Goal: Navigation & Orientation: Find specific page/section

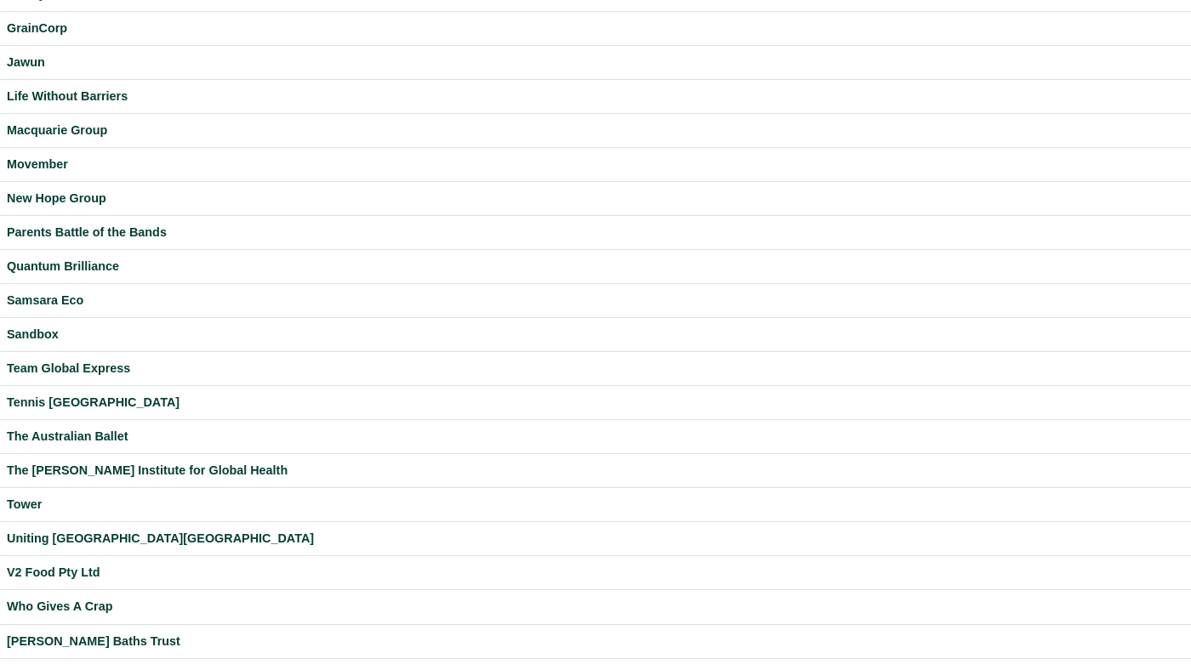
scroll to position [448, 0]
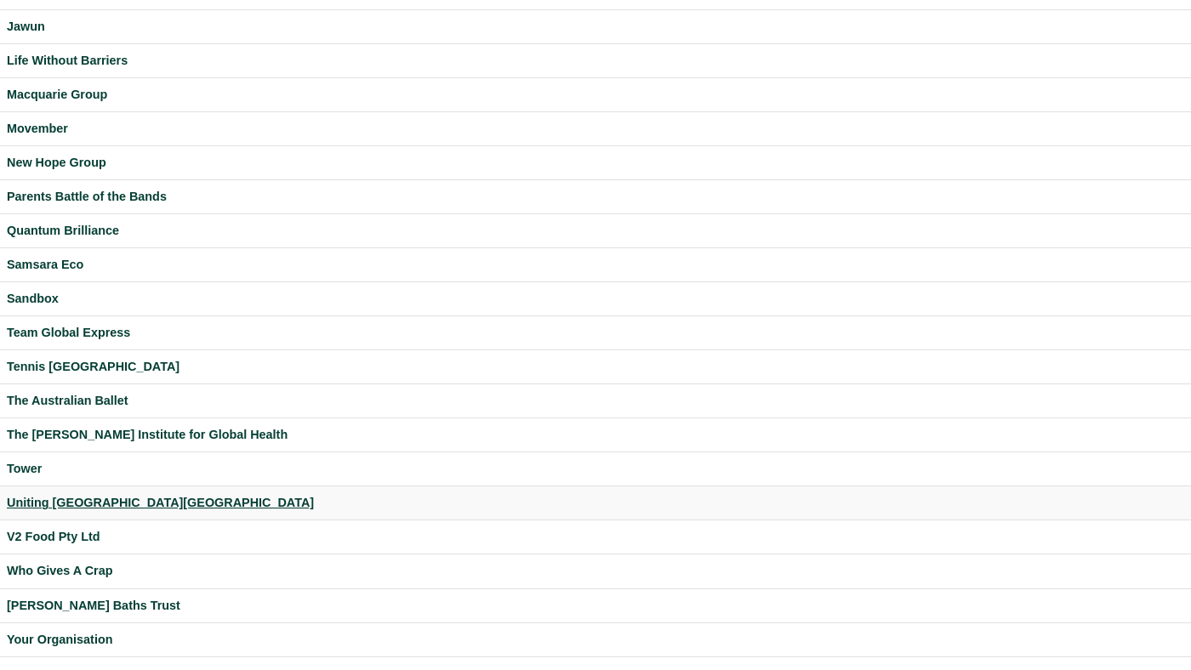
click at [71, 493] on div "Uniting [GEOGRAPHIC_DATA][GEOGRAPHIC_DATA]" at bounding box center [595, 503] width 1177 height 20
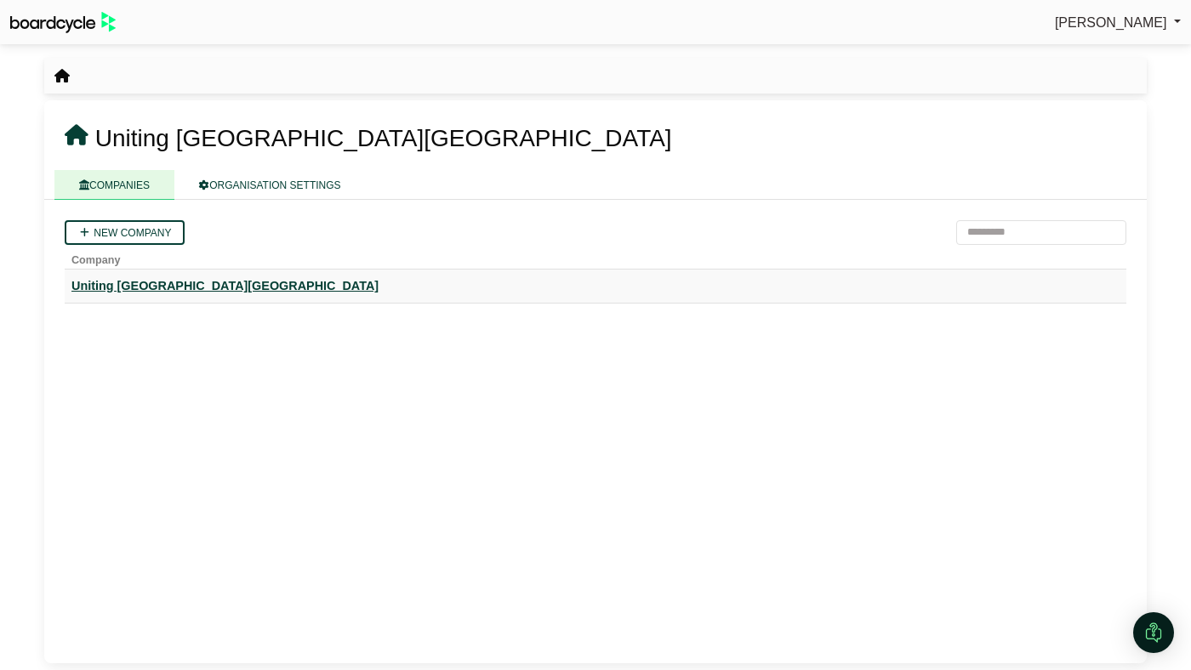
click at [152, 292] on div "Uniting [GEOGRAPHIC_DATA][GEOGRAPHIC_DATA]" at bounding box center [595, 286] width 1048 height 20
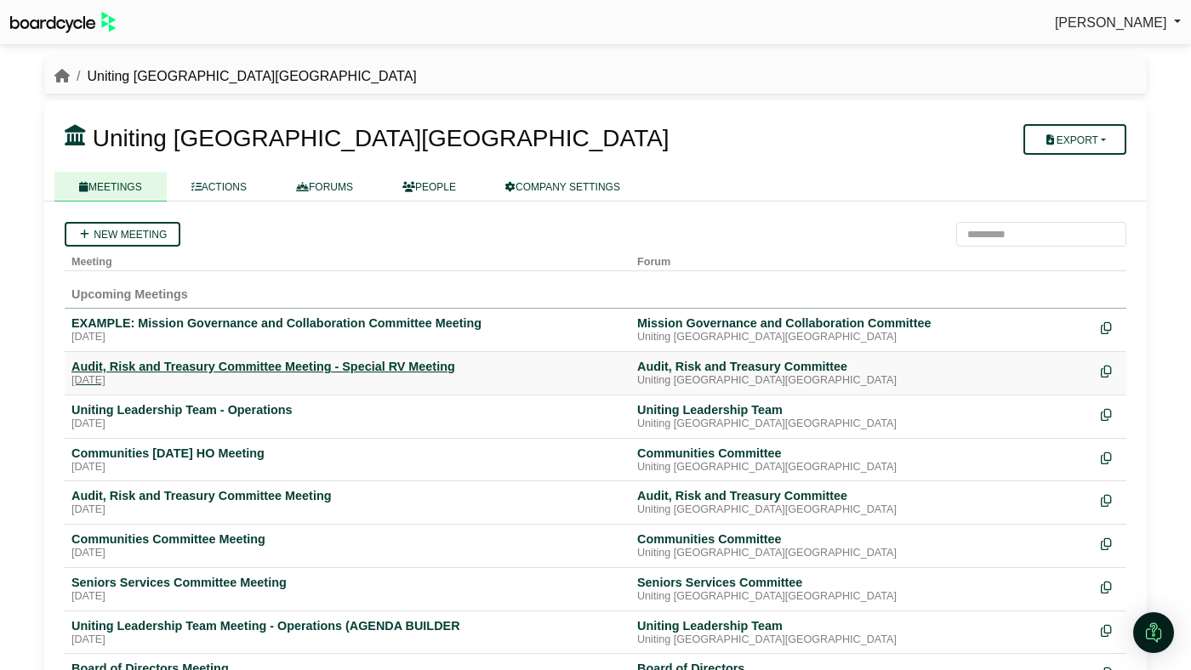
click at [276, 378] on div "Monday, 22 September 2025" at bounding box center [347, 381] width 552 height 14
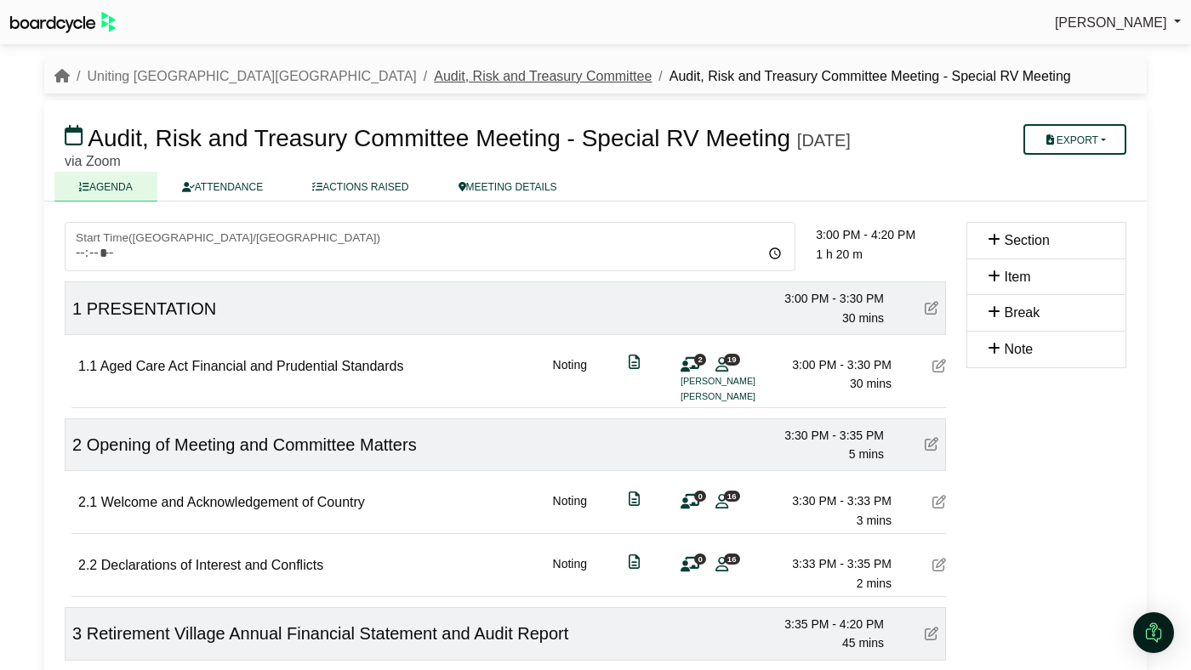
click at [434, 71] on link "Audit, Risk and Treasury Committee" at bounding box center [543, 76] width 218 height 14
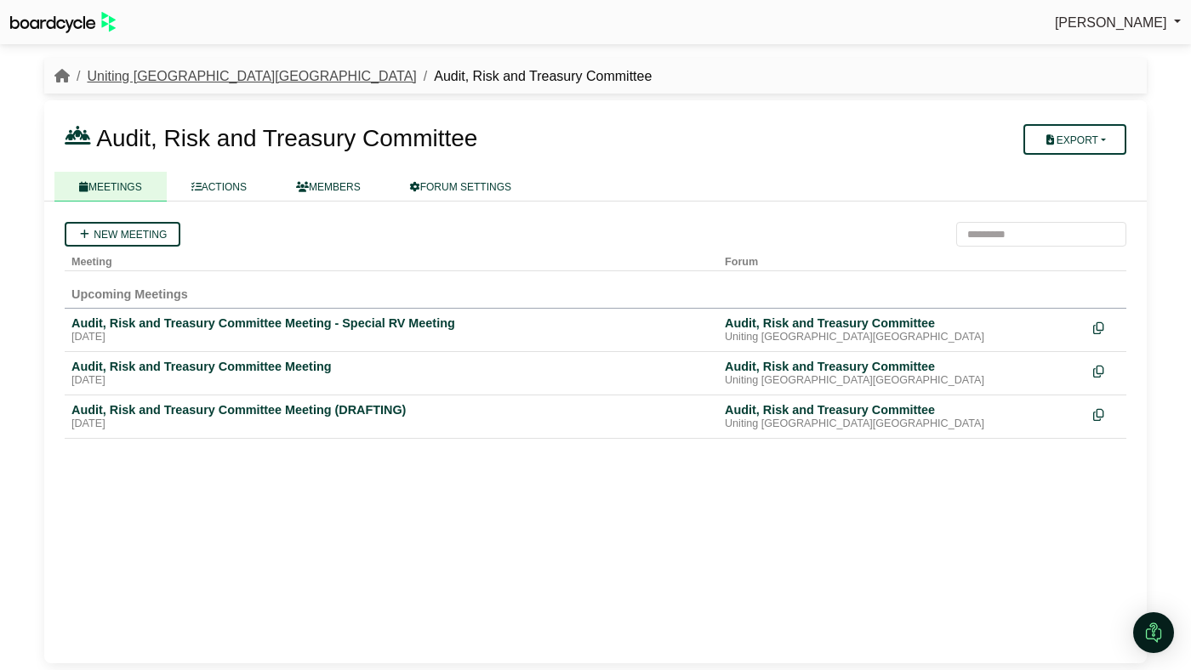
click at [179, 82] on link "Uniting [GEOGRAPHIC_DATA][GEOGRAPHIC_DATA]" at bounding box center [251, 76] width 329 height 14
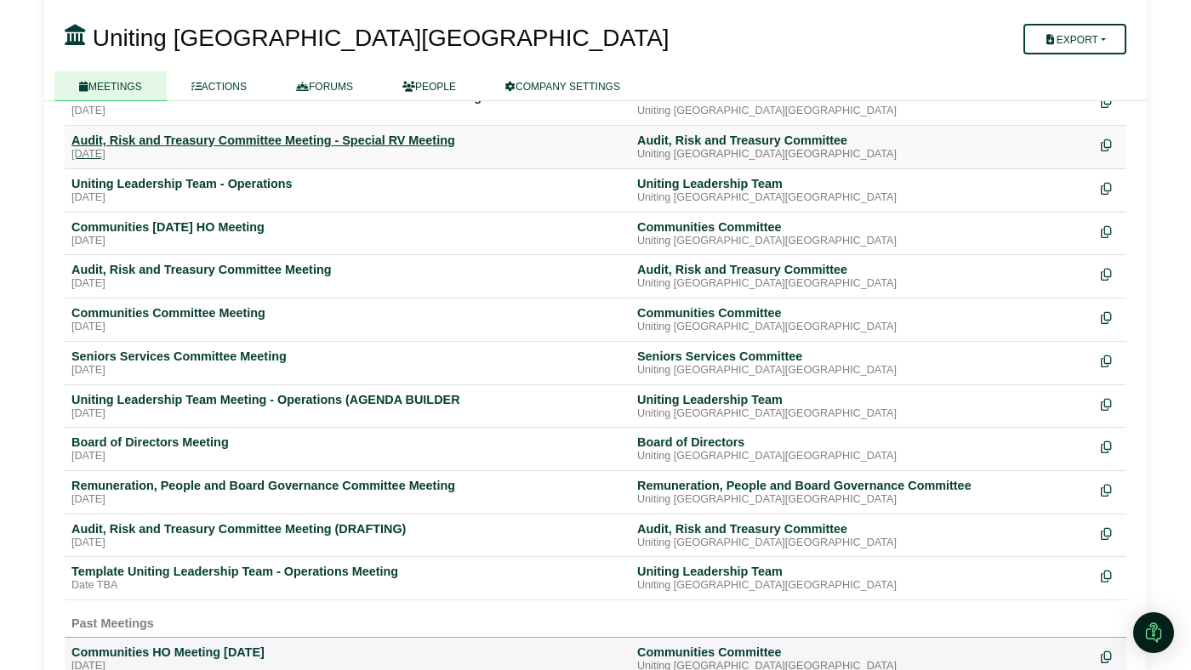
scroll to position [248, 0]
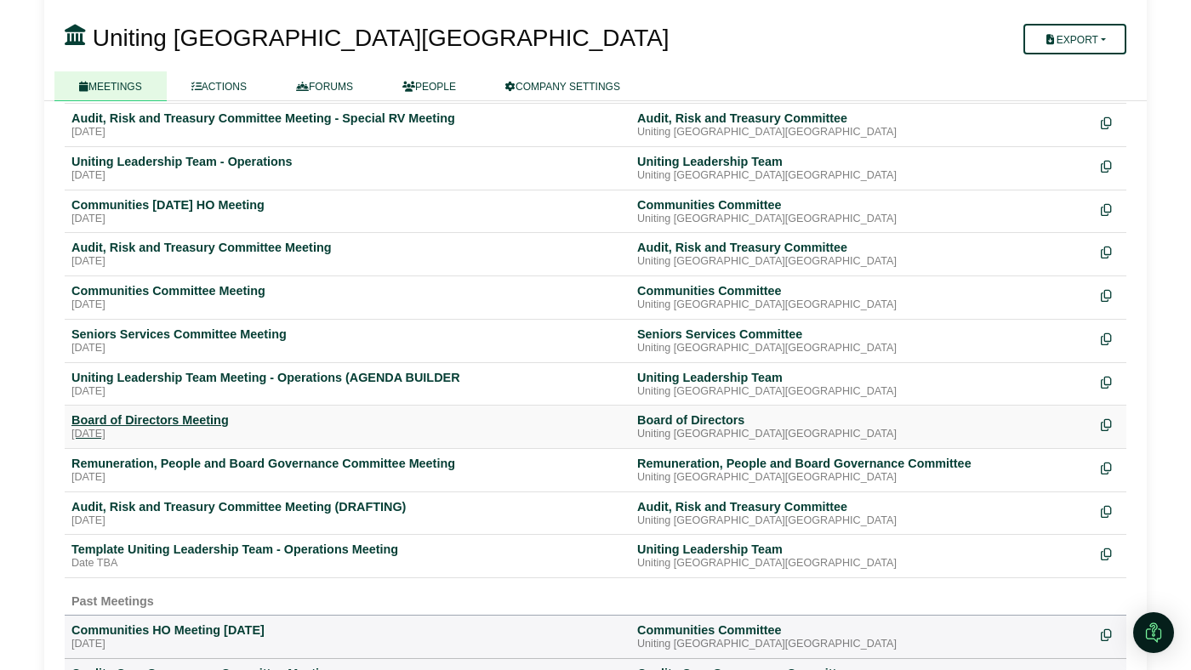
click at [165, 428] on div "Thursday, 30 October 2025" at bounding box center [347, 435] width 552 height 14
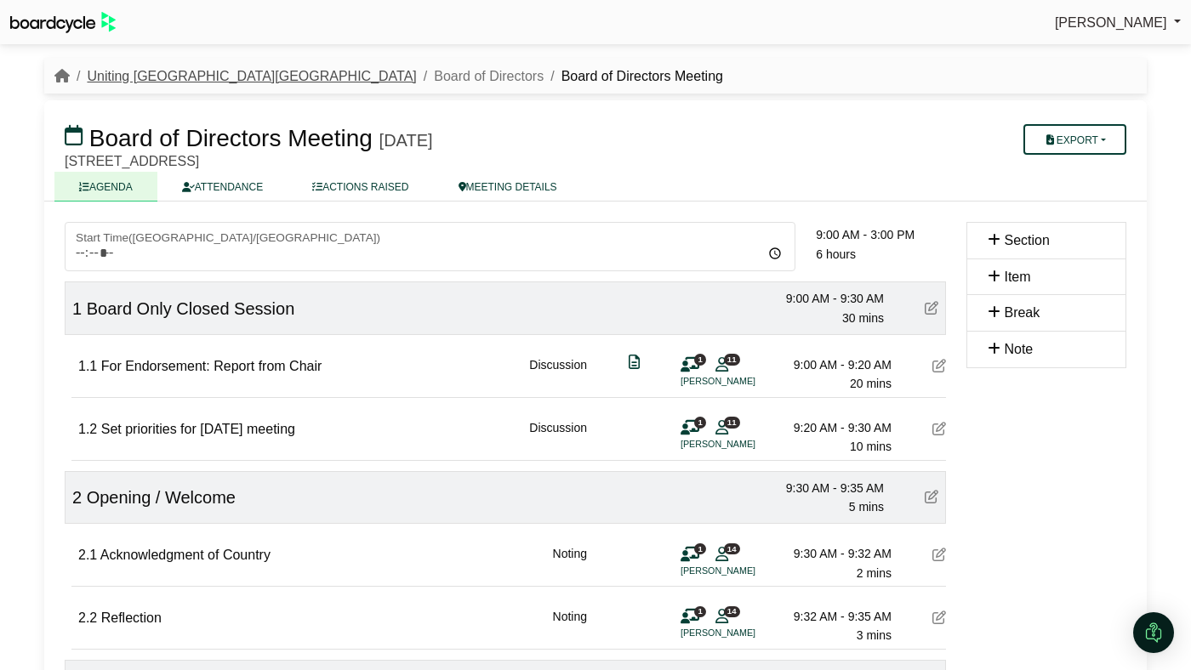
click at [165, 79] on link "Uniting [GEOGRAPHIC_DATA][GEOGRAPHIC_DATA]" at bounding box center [251, 76] width 329 height 14
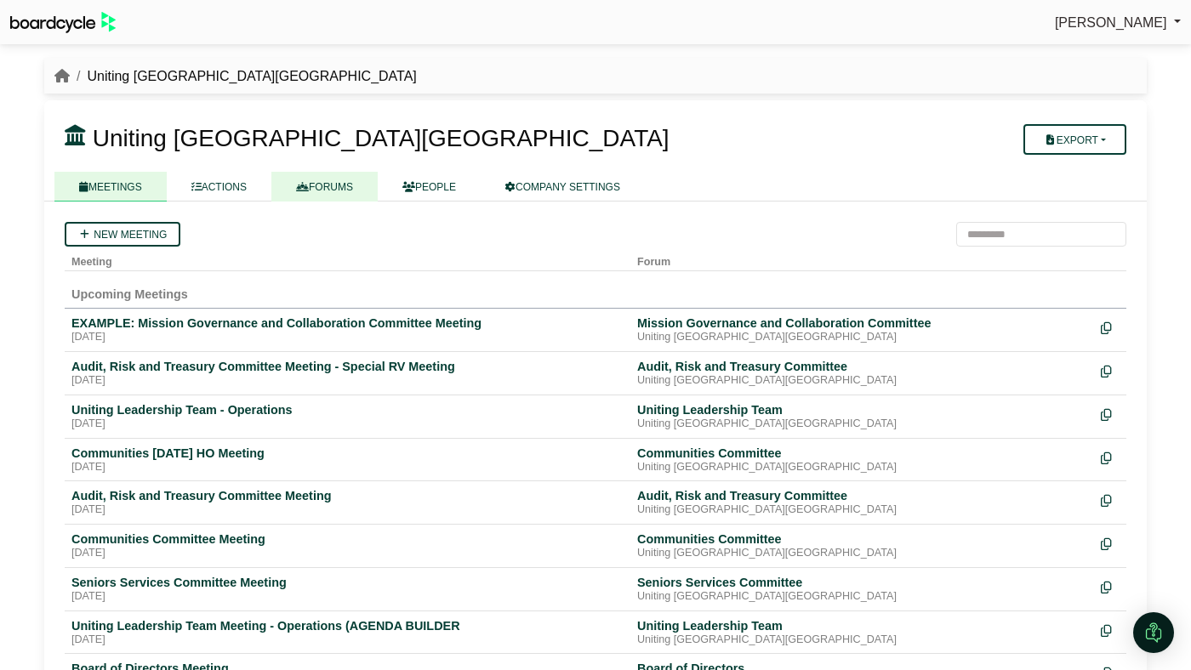
click at [333, 191] on link "FORUMS" at bounding box center [324, 187] width 106 height 30
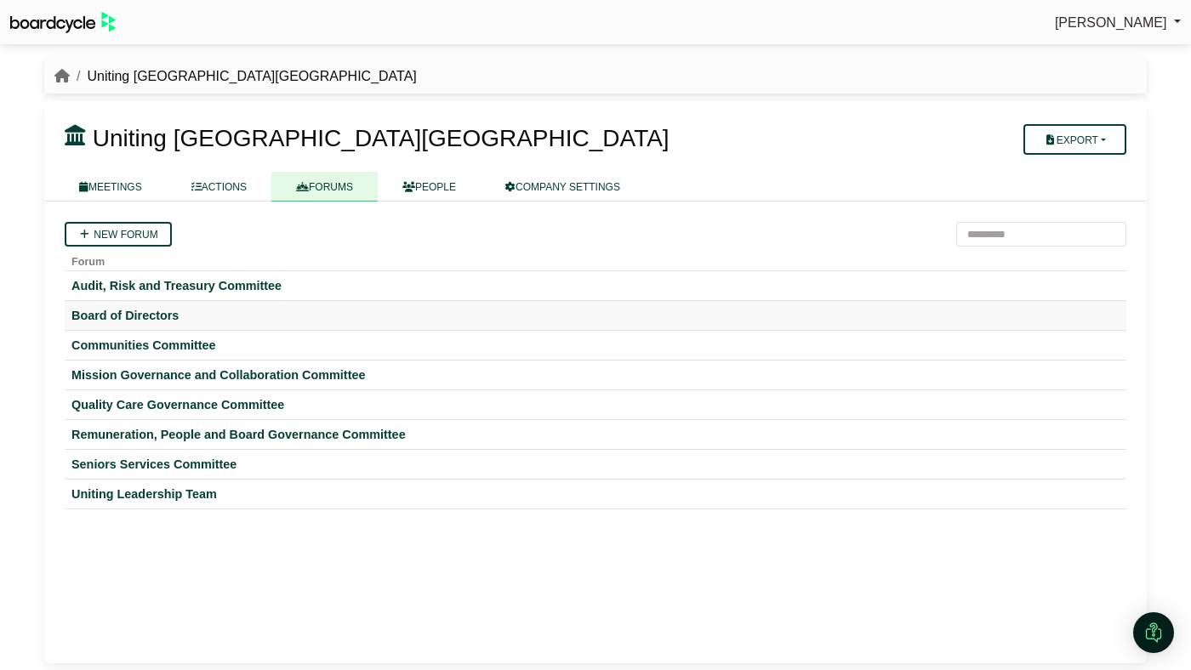
click at [156, 305] on td "Board of Directors" at bounding box center [596, 316] width 1062 height 30
click at [149, 312] on div "Board of Directors" at bounding box center [595, 315] width 1048 height 15
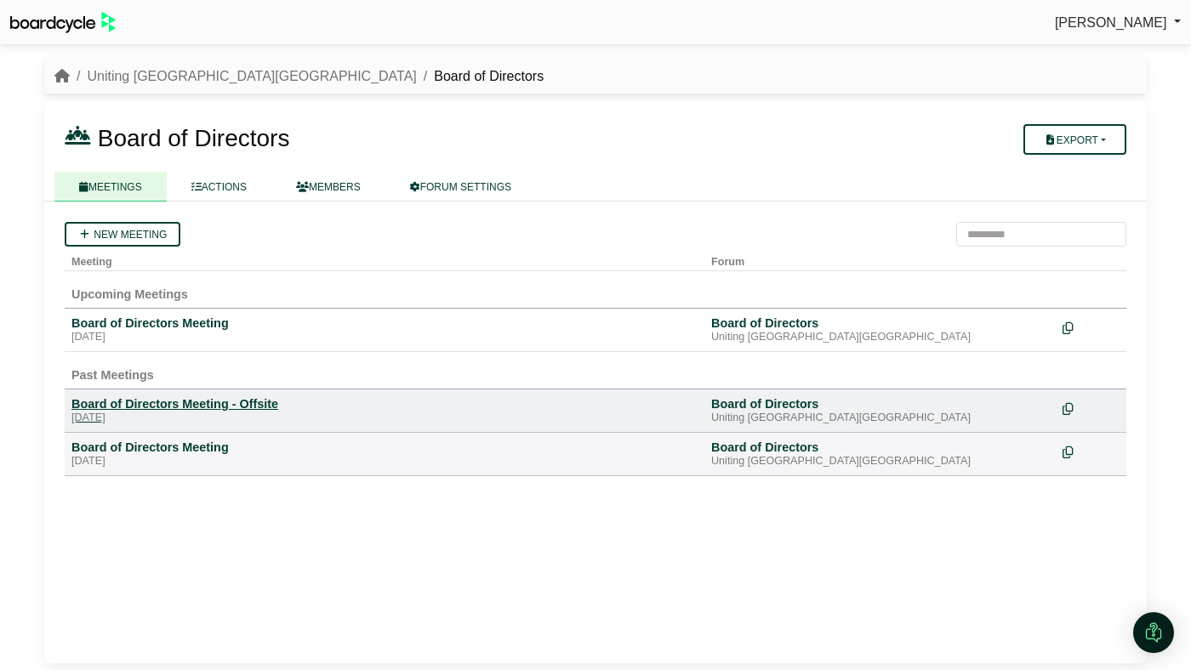
click at [221, 403] on div "Board of Directors Meeting - Offsite" at bounding box center [384, 403] width 626 height 15
click at [109, 451] on div "Board of Directors Meeting" at bounding box center [384, 447] width 626 height 15
click at [131, 84] on li "Uniting [GEOGRAPHIC_DATA][GEOGRAPHIC_DATA]" at bounding box center [243, 76] width 347 height 22
click at [306, 185] on icon at bounding box center [302, 187] width 13 height 10
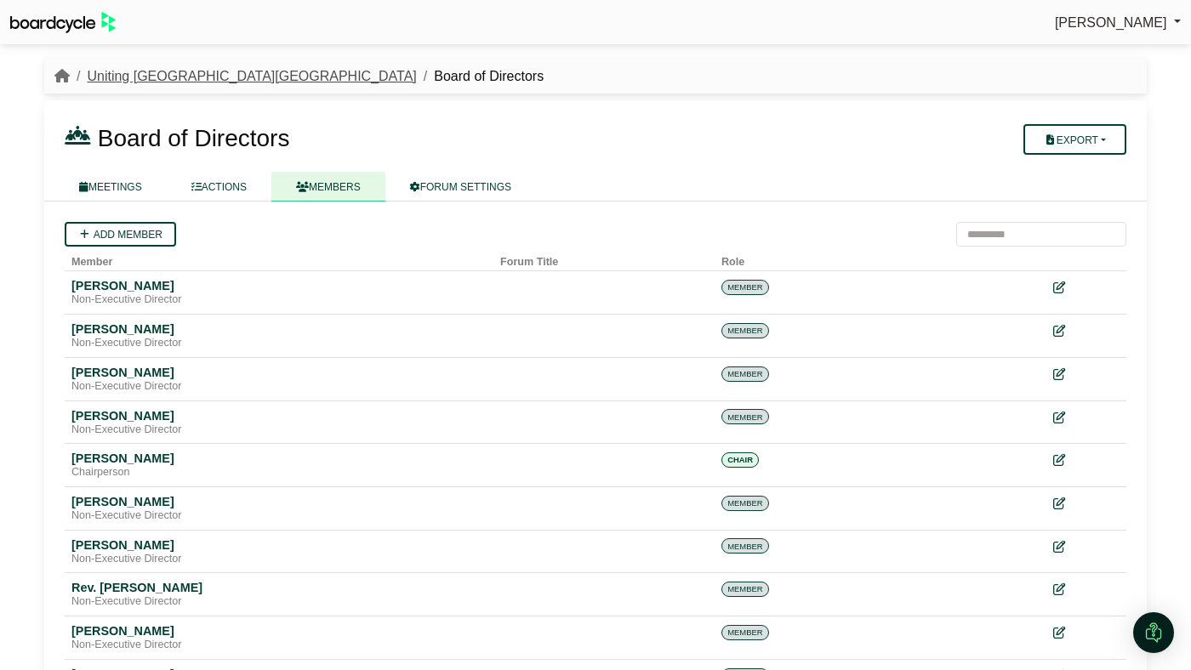
click at [174, 76] on link "Uniting [GEOGRAPHIC_DATA][GEOGRAPHIC_DATA]" at bounding box center [251, 76] width 329 height 14
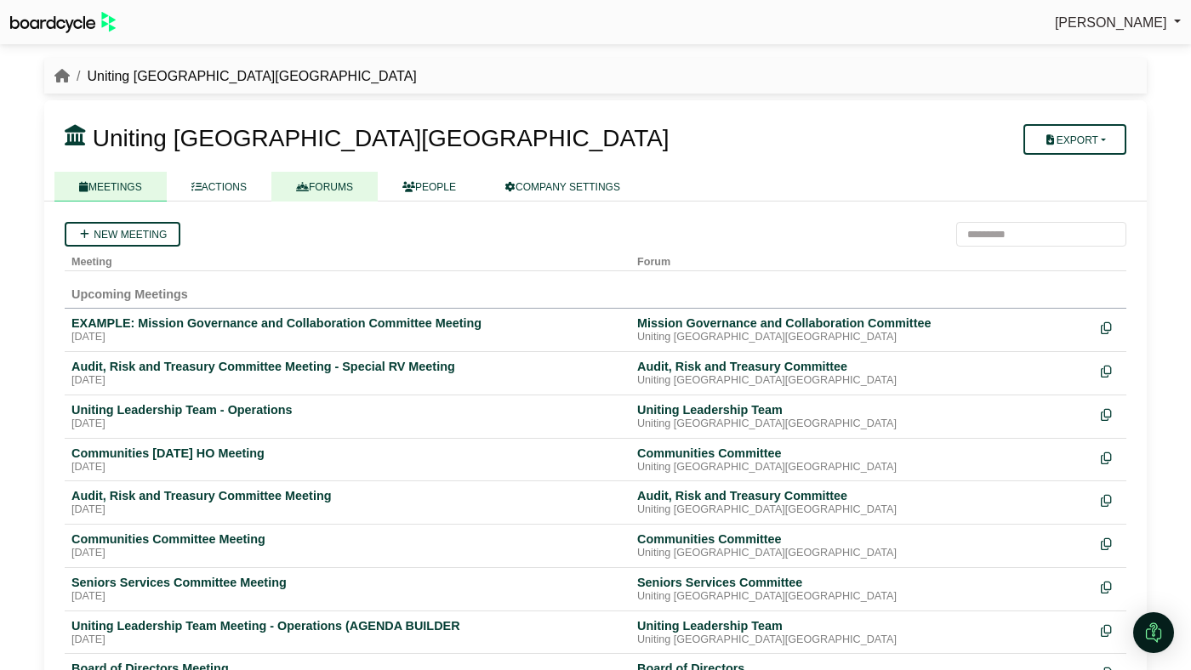
click at [336, 182] on link "FORUMS" at bounding box center [324, 187] width 106 height 30
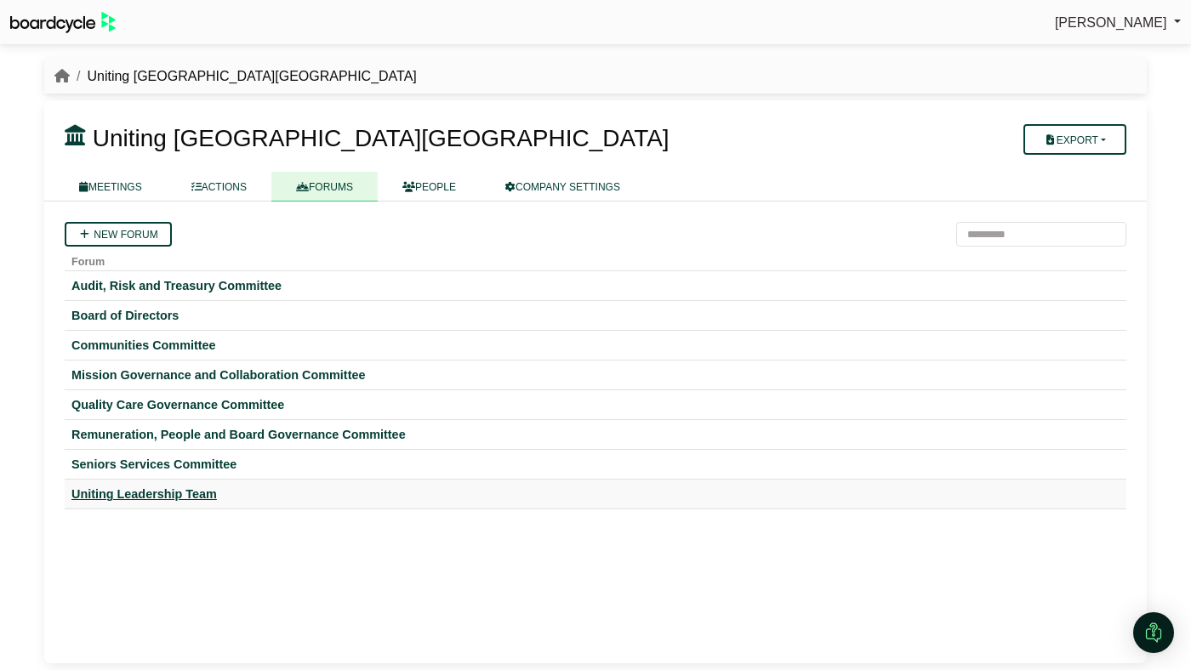
click at [197, 493] on div "Uniting Leadership Team" at bounding box center [595, 494] width 1048 height 15
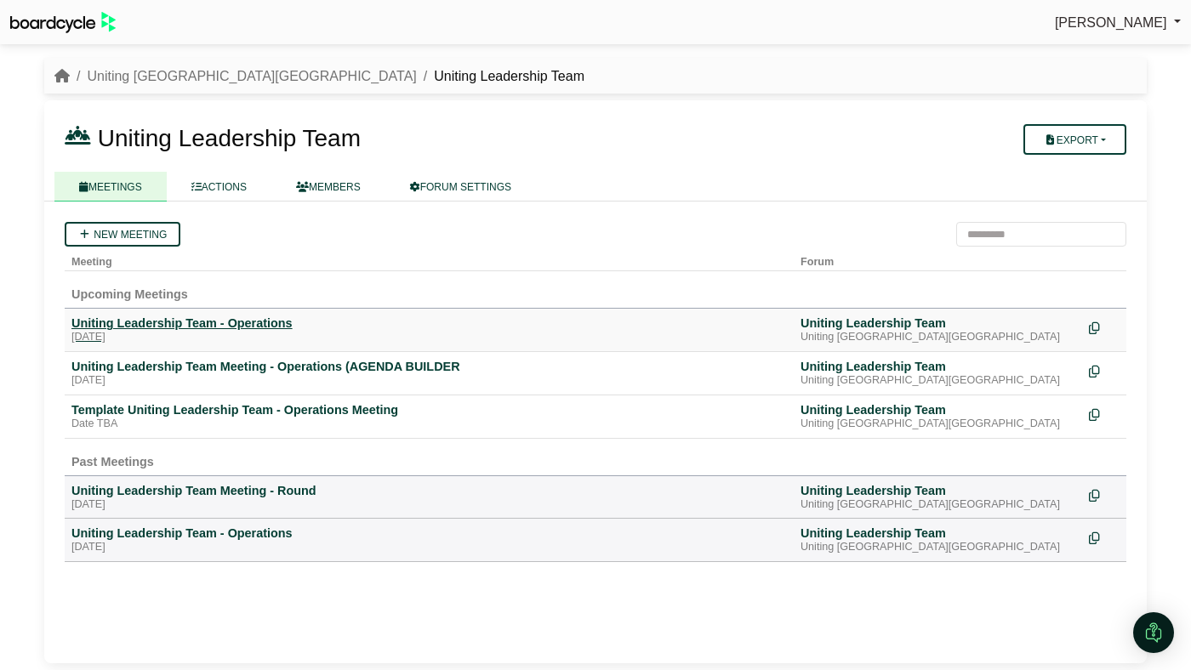
click at [208, 322] on div "Uniting Leadership Team - Operations" at bounding box center [428, 323] width 715 height 15
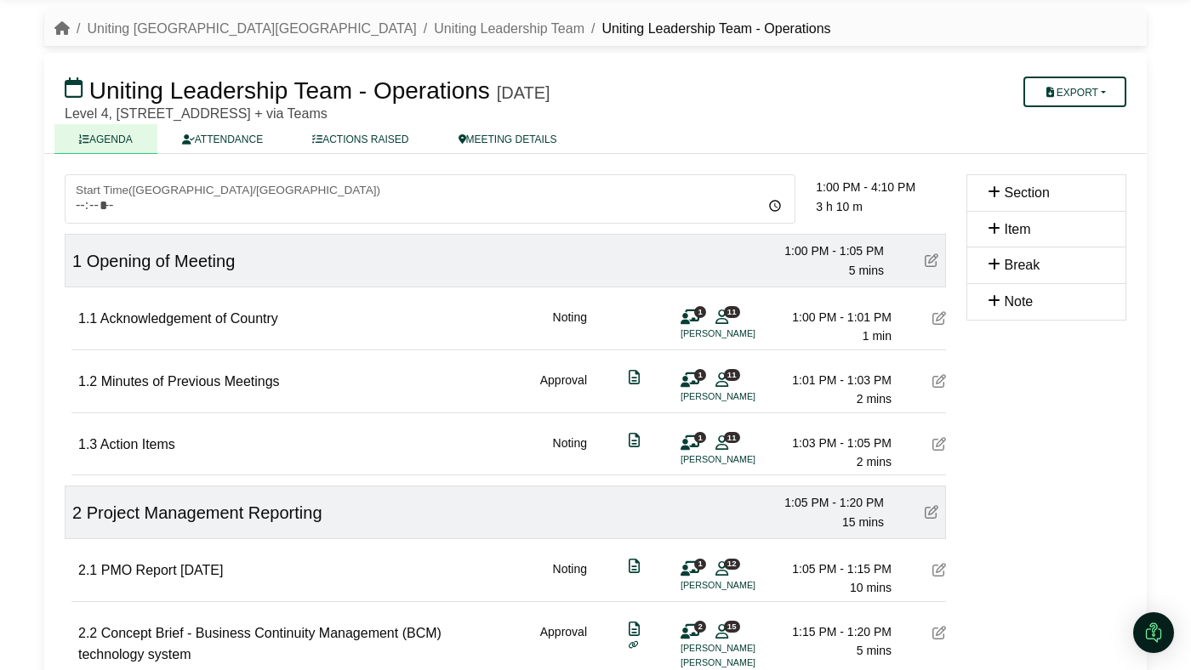
scroll to position [49, 0]
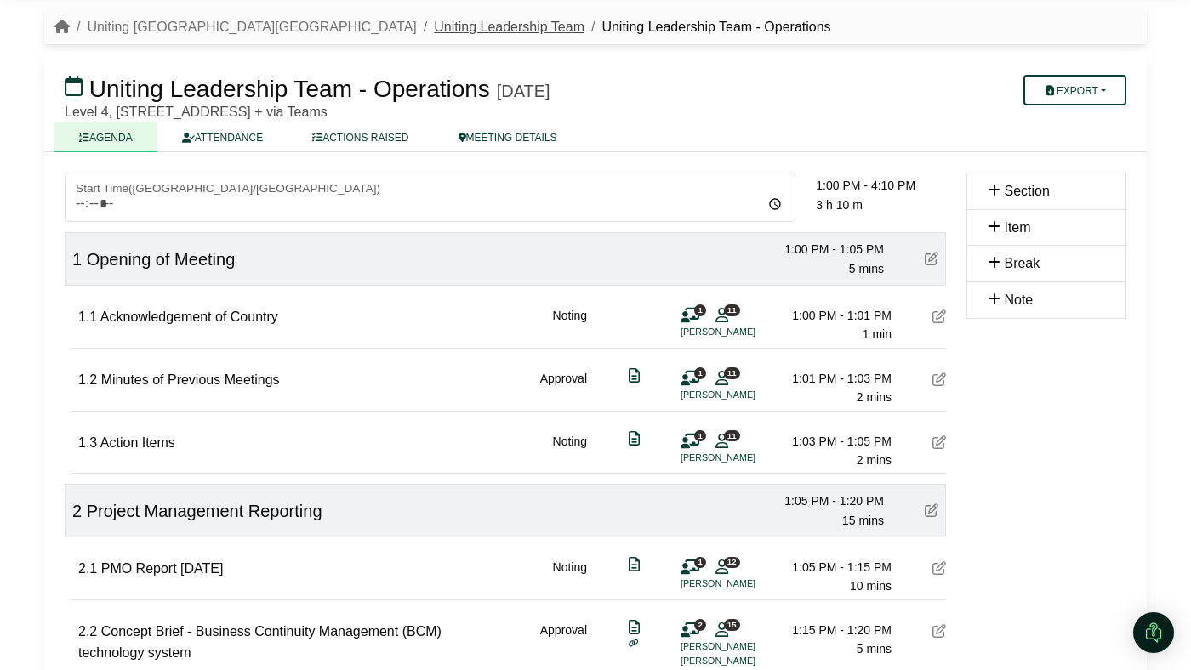
click at [434, 20] on link "Uniting Leadership Team" at bounding box center [509, 27] width 151 height 14
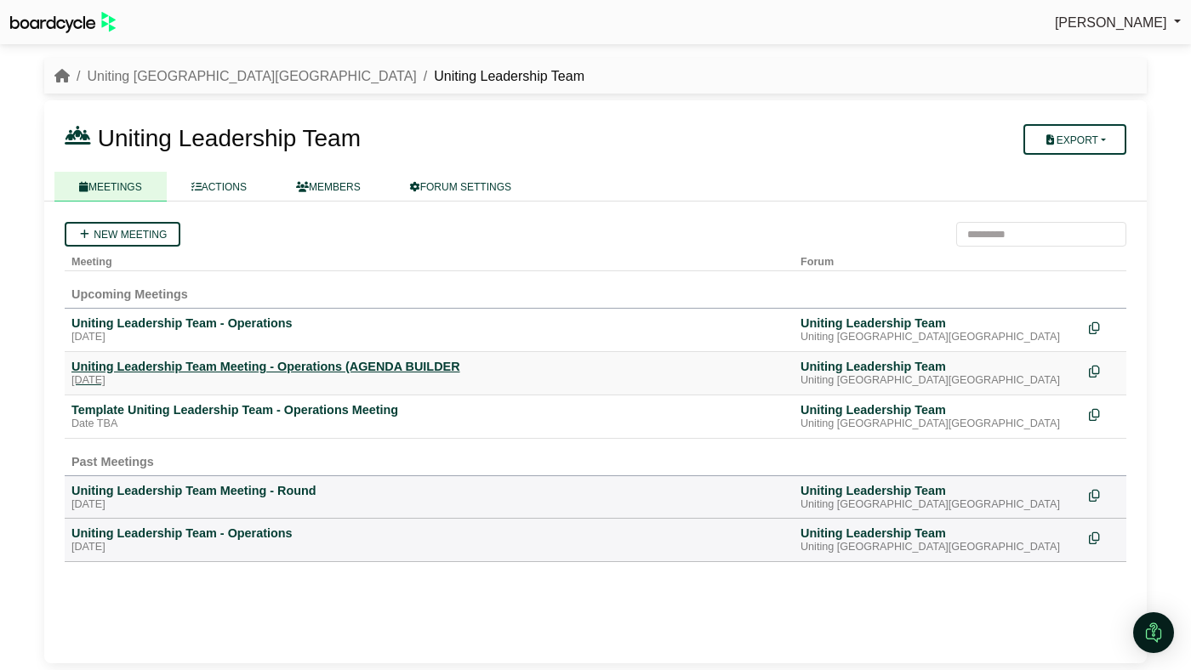
click at [264, 361] on div "Uniting Leadership Team Meeting - Operations (AGENDA BUILDER" at bounding box center [428, 366] width 715 height 15
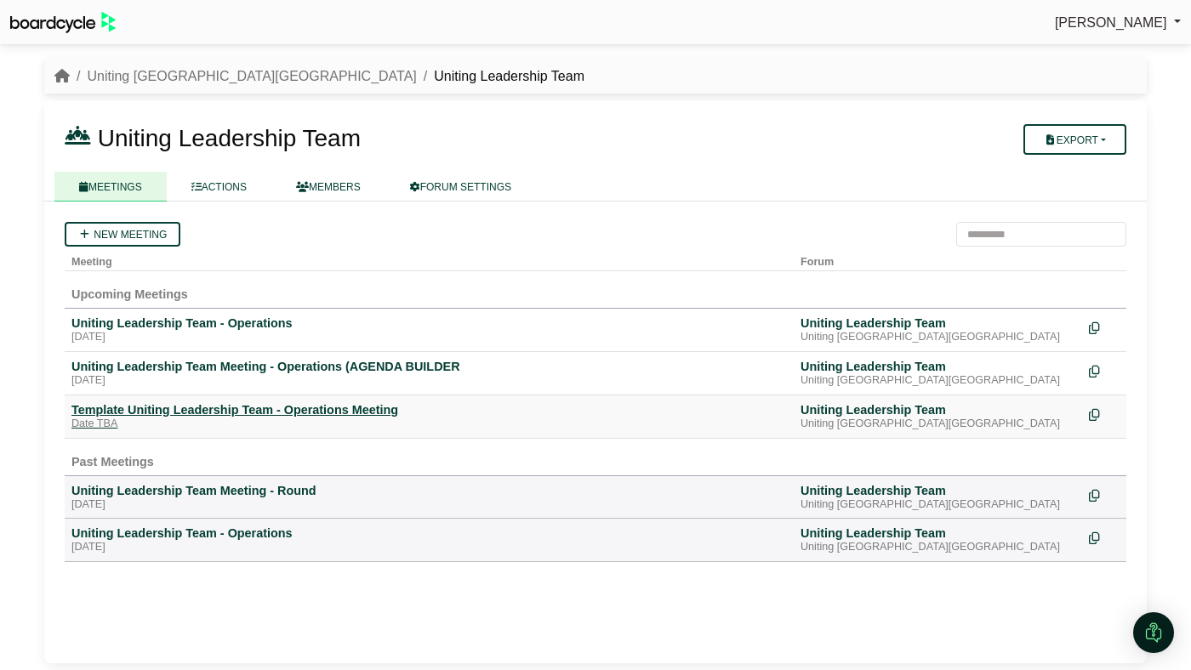
click at [310, 411] on div "Template Uniting Leadership Team - Operations Meeting" at bounding box center [428, 409] width 715 height 15
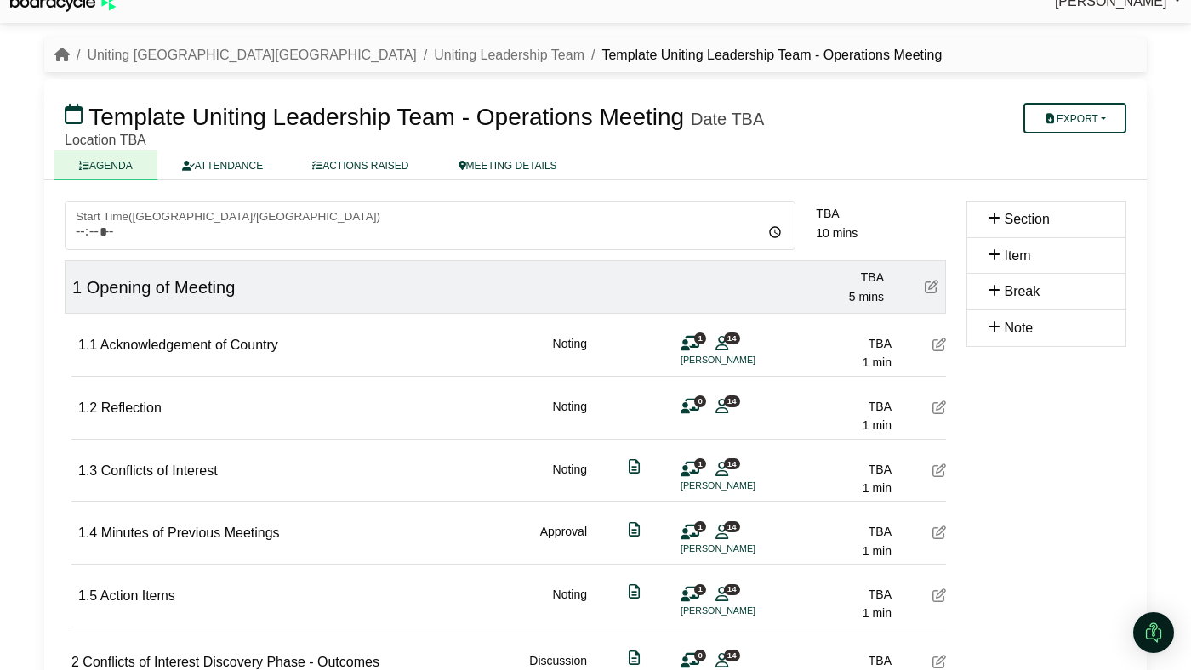
scroll to position [23, 0]
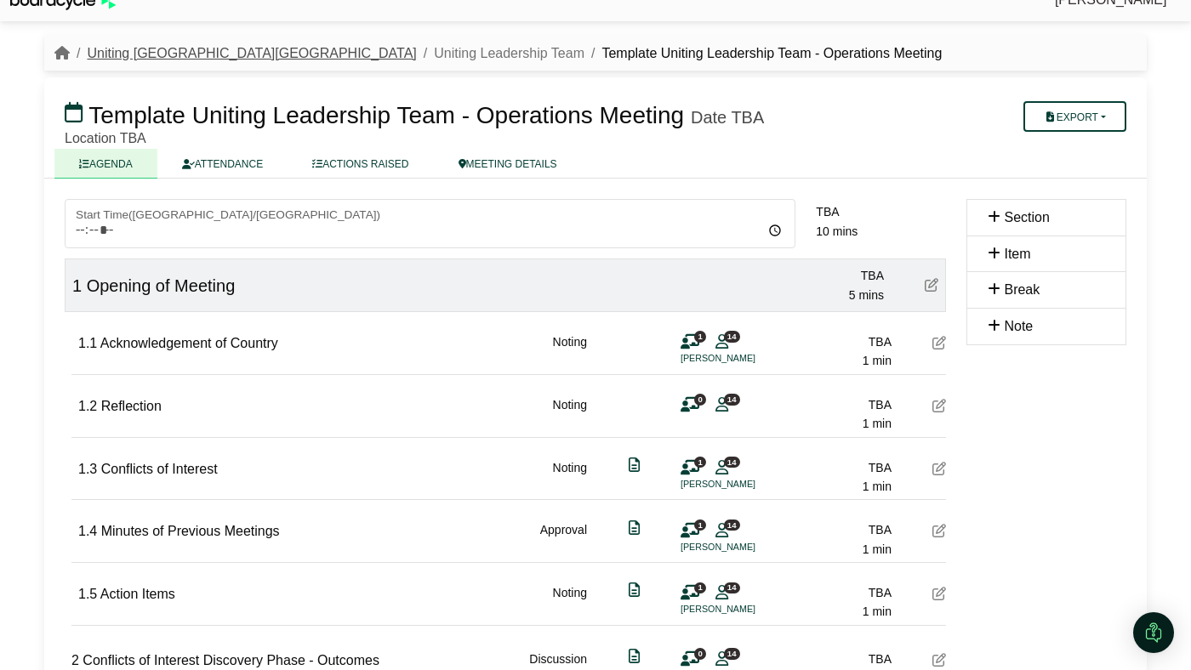
click at [189, 48] on link "Uniting [GEOGRAPHIC_DATA][GEOGRAPHIC_DATA]" at bounding box center [251, 53] width 329 height 14
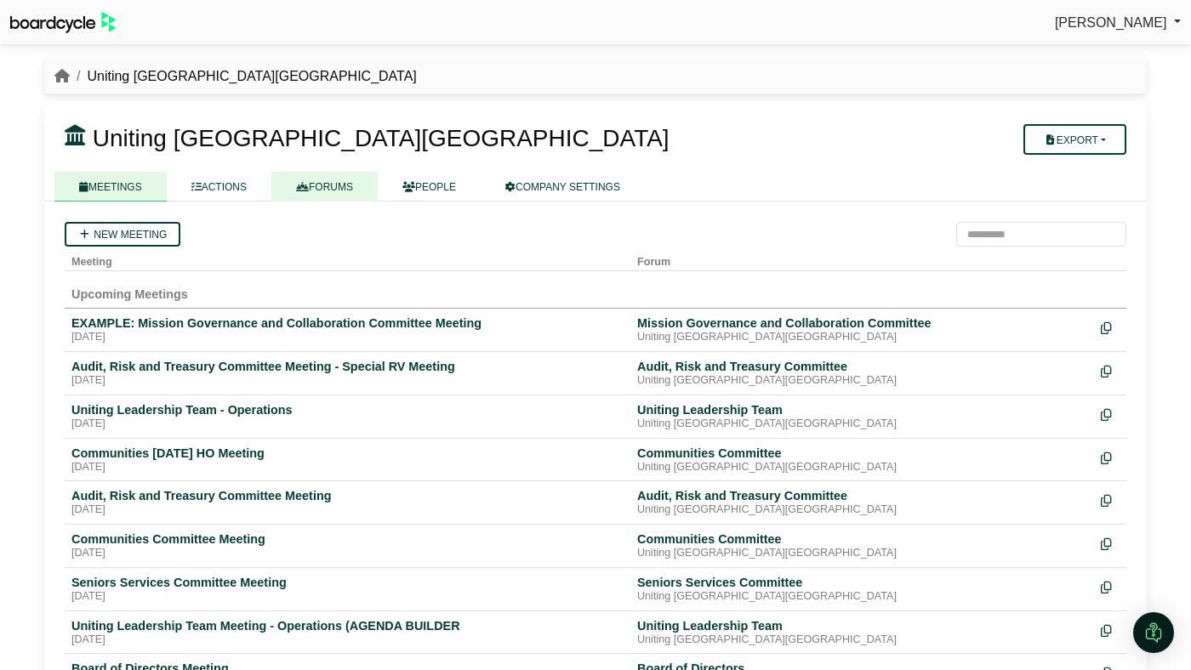
click at [342, 187] on link "FORUMS" at bounding box center [324, 187] width 106 height 30
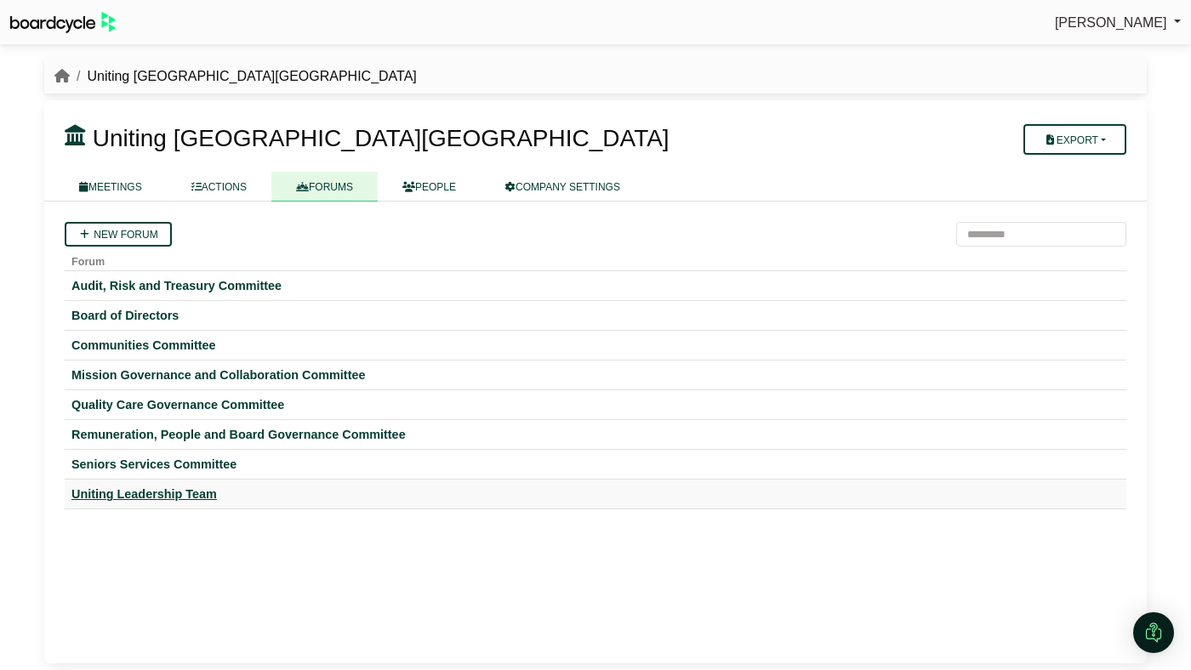
click at [168, 495] on div "Uniting Leadership Team" at bounding box center [595, 494] width 1048 height 15
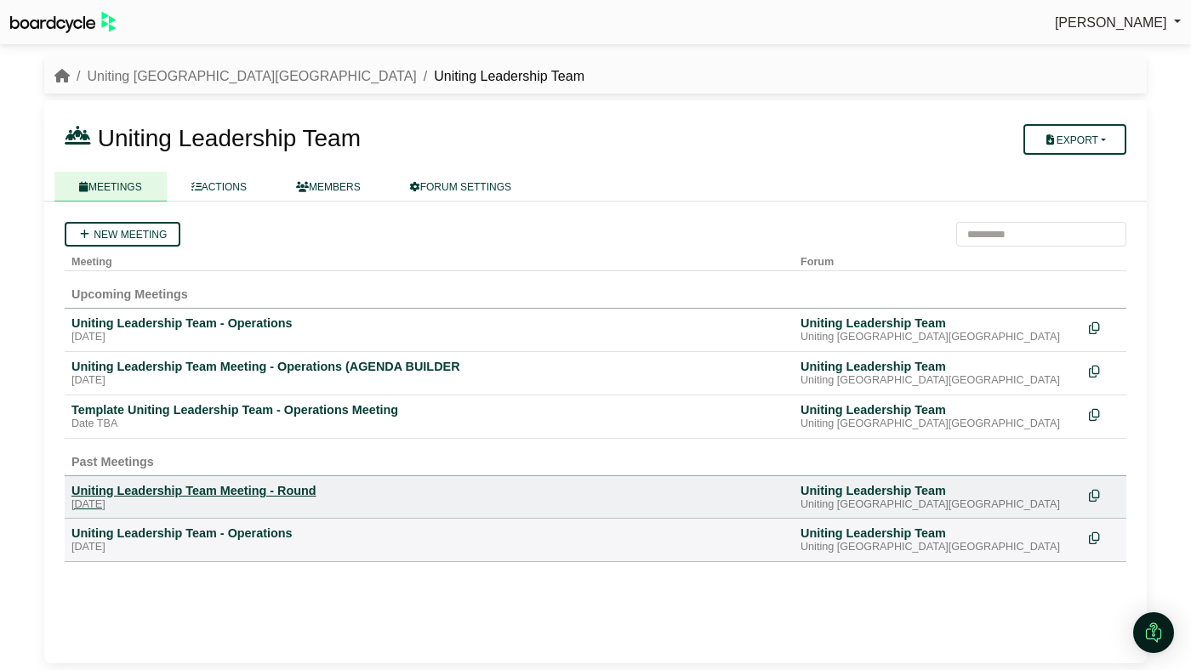
click at [267, 496] on div "Uniting Leadership Team Meeting - Round" at bounding box center [428, 490] width 715 height 15
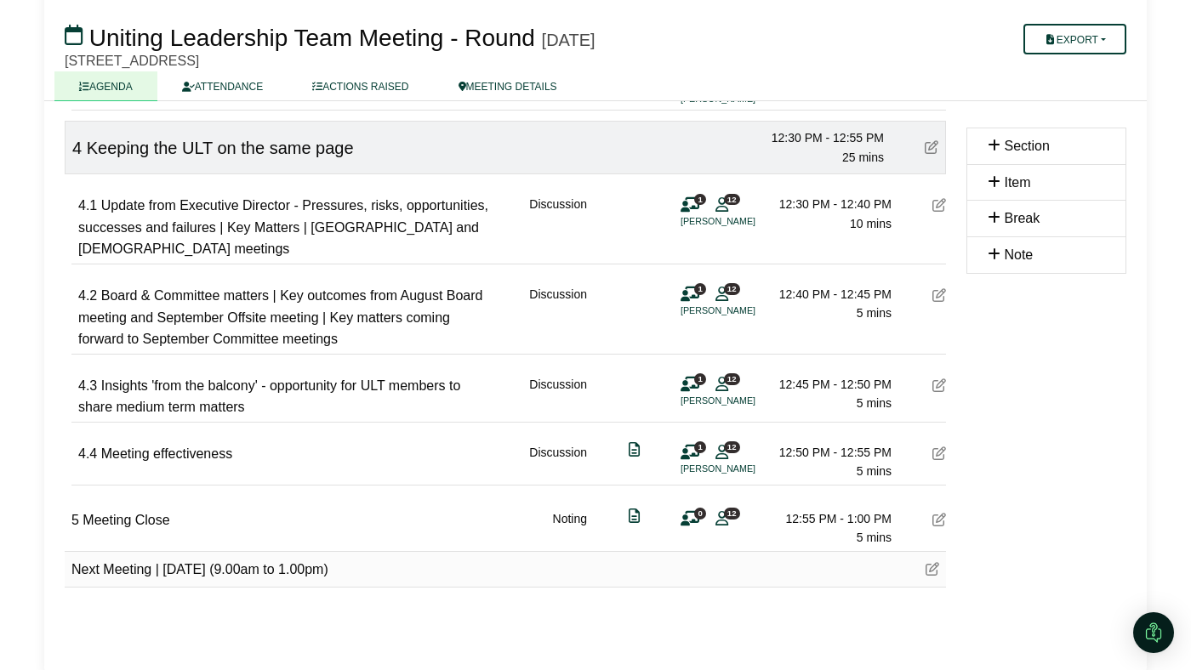
scroll to position [901, 0]
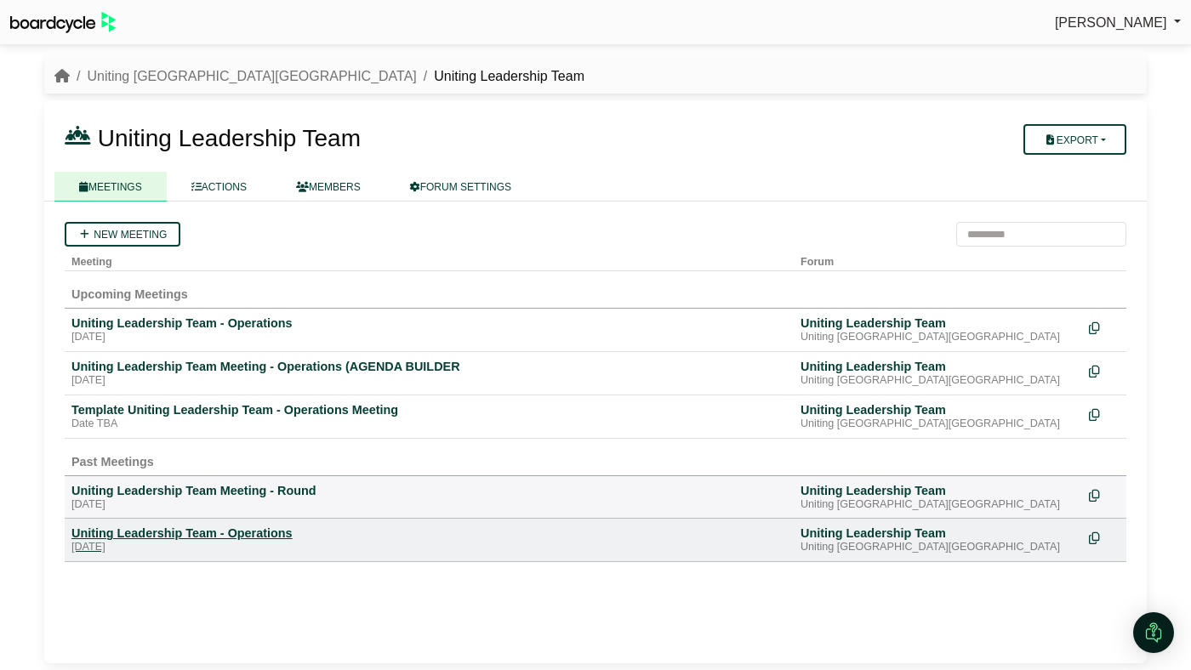
click at [132, 534] on div "Uniting Leadership Team - Operations" at bounding box center [428, 533] width 715 height 15
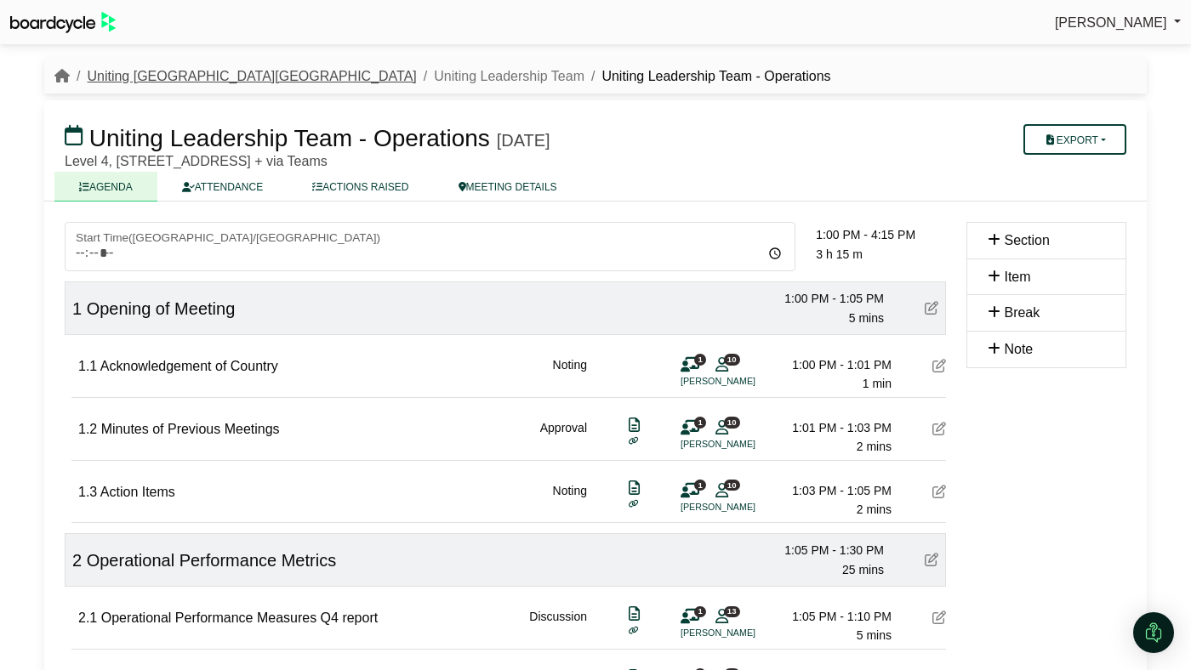
click at [154, 71] on link "Uniting [GEOGRAPHIC_DATA][GEOGRAPHIC_DATA]" at bounding box center [251, 76] width 329 height 14
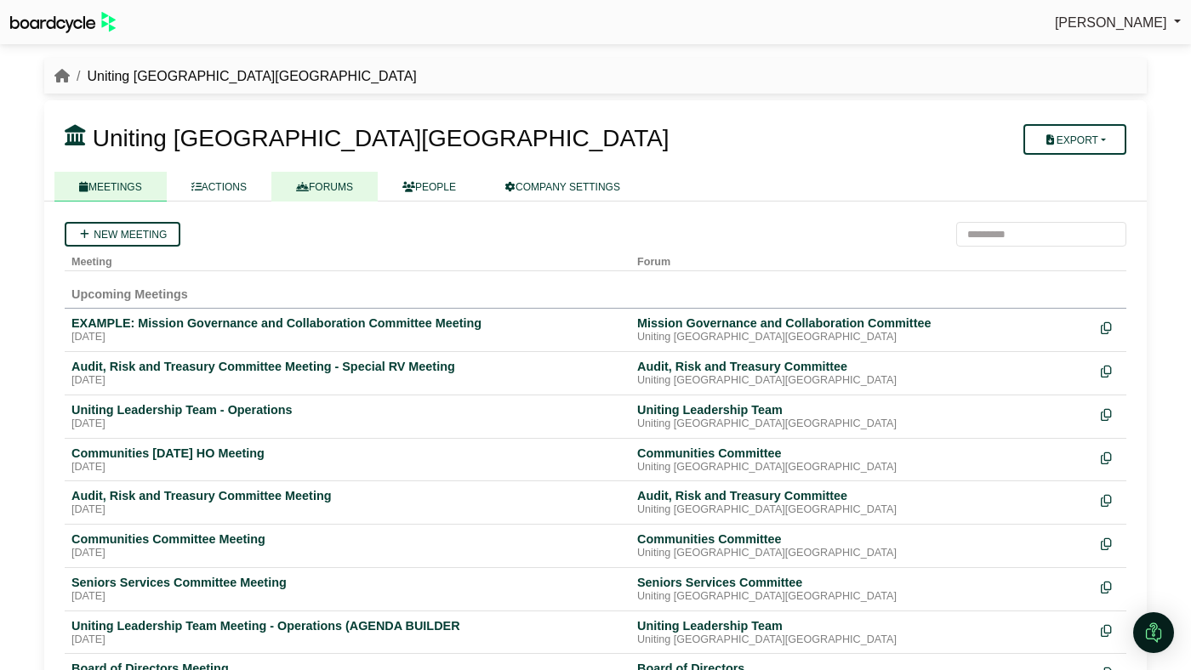
click at [339, 198] on link "FORUMS" at bounding box center [324, 187] width 106 height 30
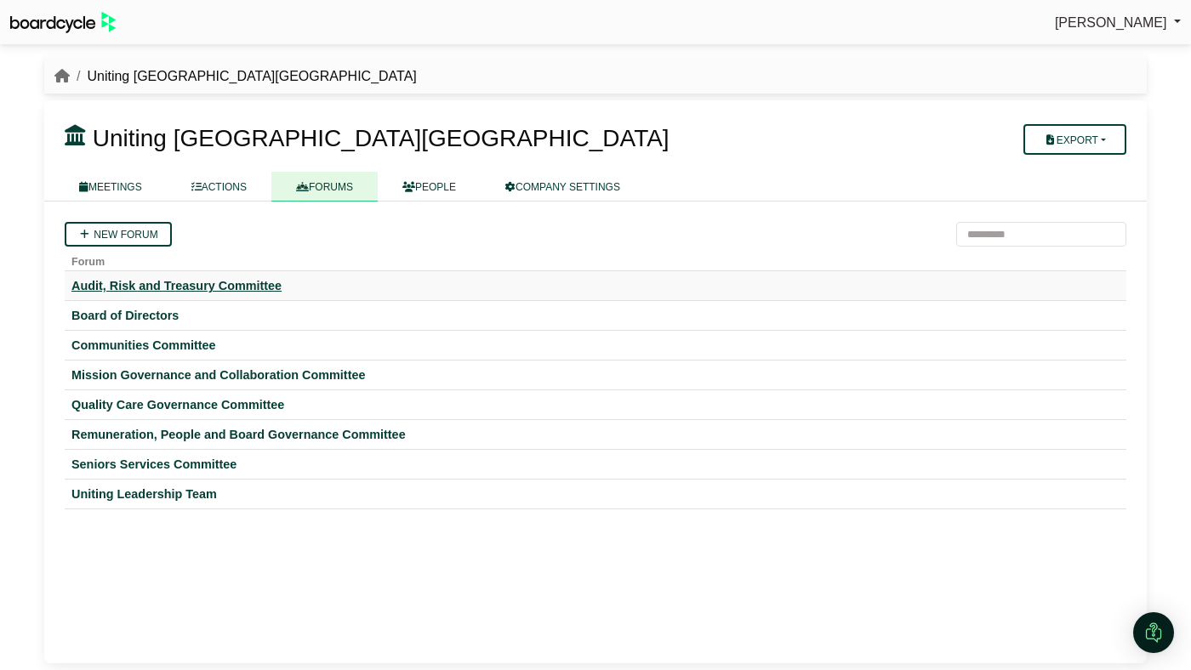
click at [254, 281] on div "Audit, Risk and Treasury Committee" at bounding box center [595, 285] width 1048 height 15
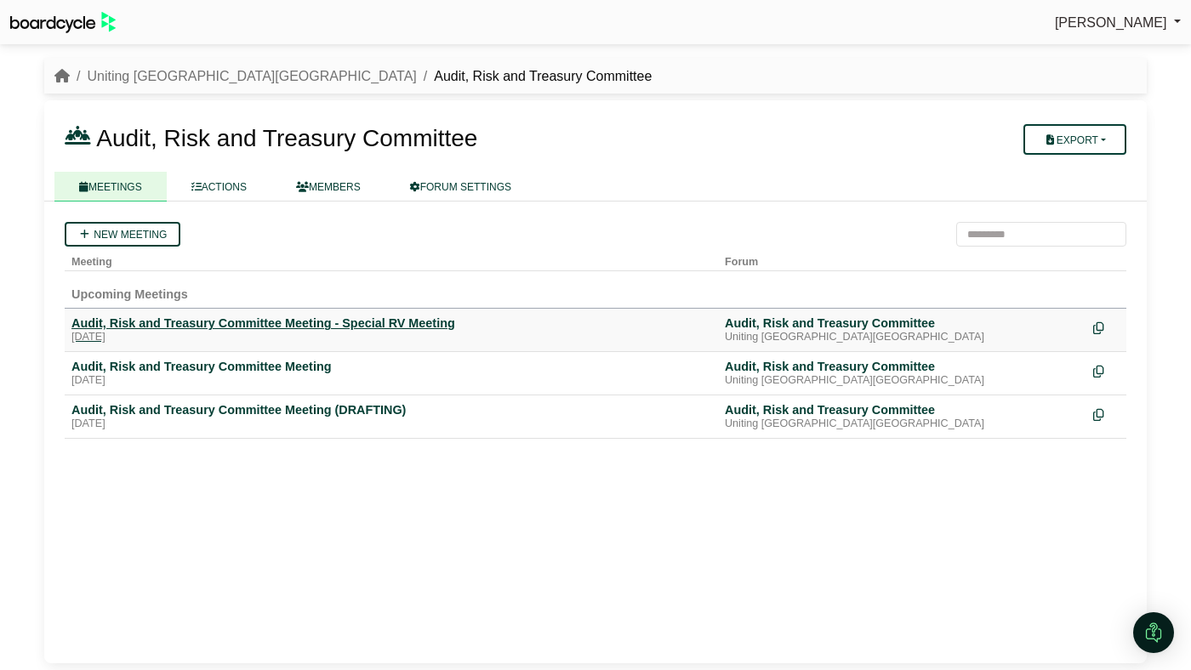
click at [405, 332] on div "[DATE]" at bounding box center [391, 338] width 640 height 14
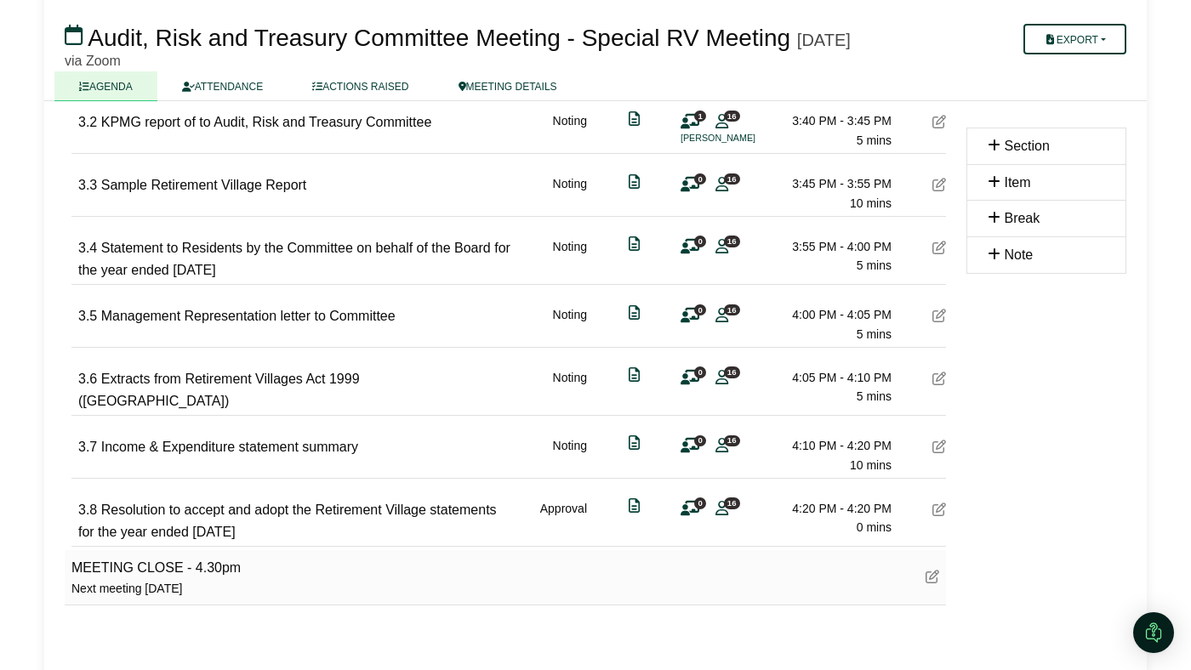
scroll to position [692, 0]
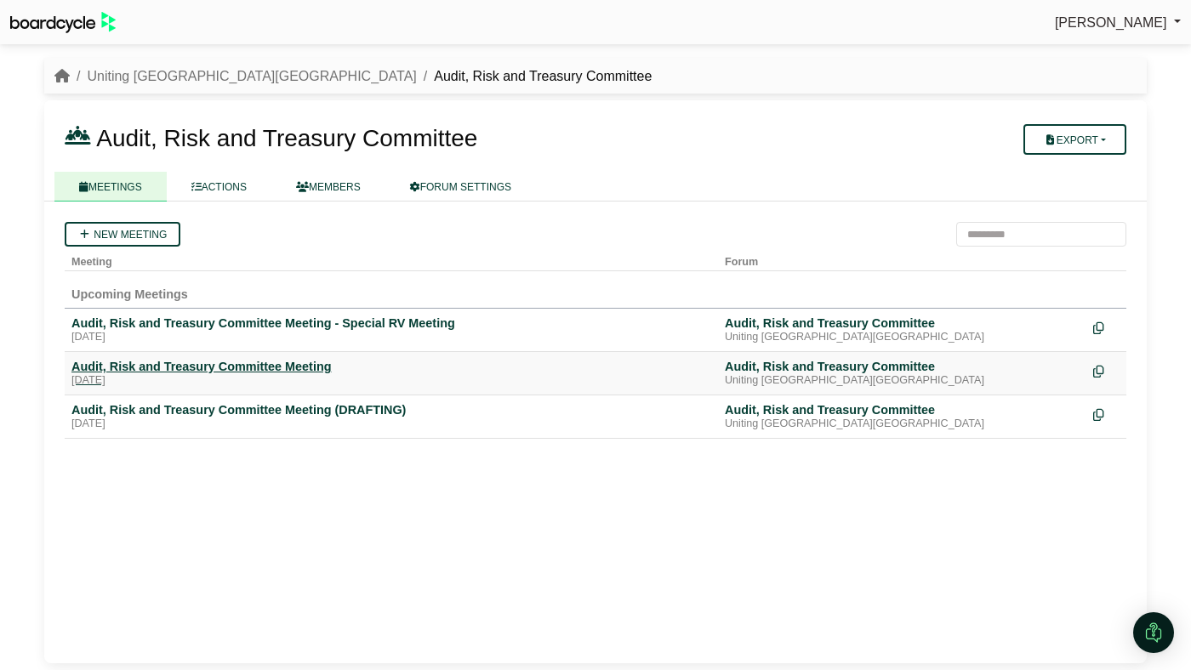
click at [284, 361] on div "Audit, Risk and Treasury Committee Meeting" at bounding box center [391, 366] width 640 height 15
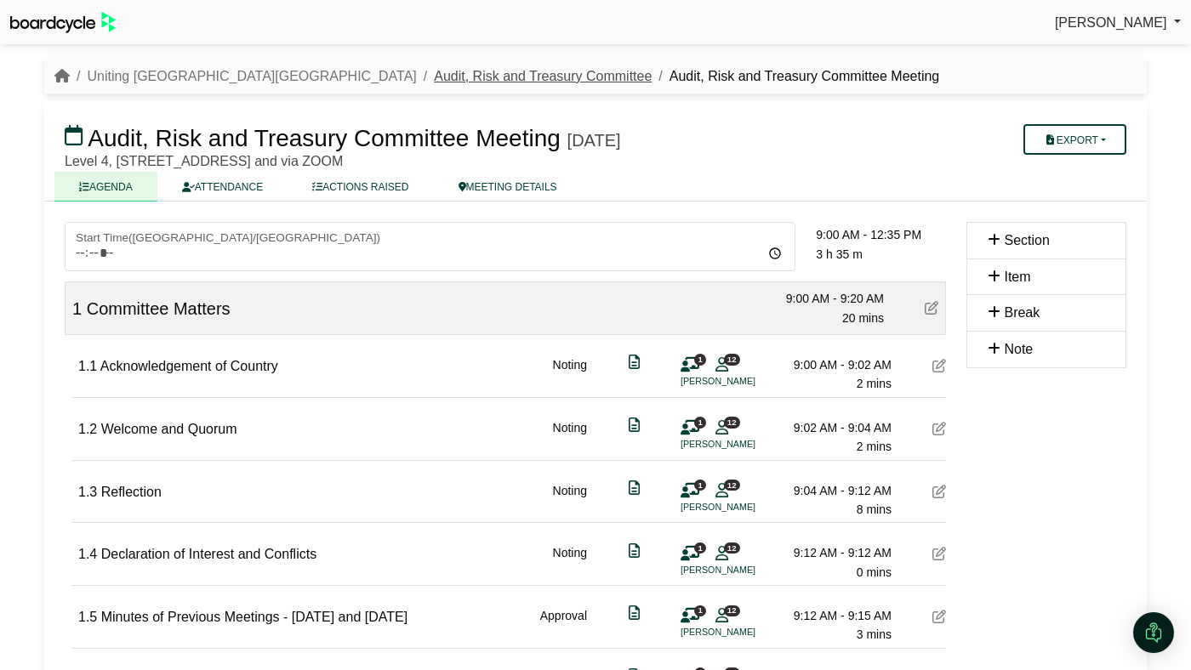
click at [434, 76] on link "Audit, Risk and Treasury Committee" at bounding box center [543, 76] width 218 height 14
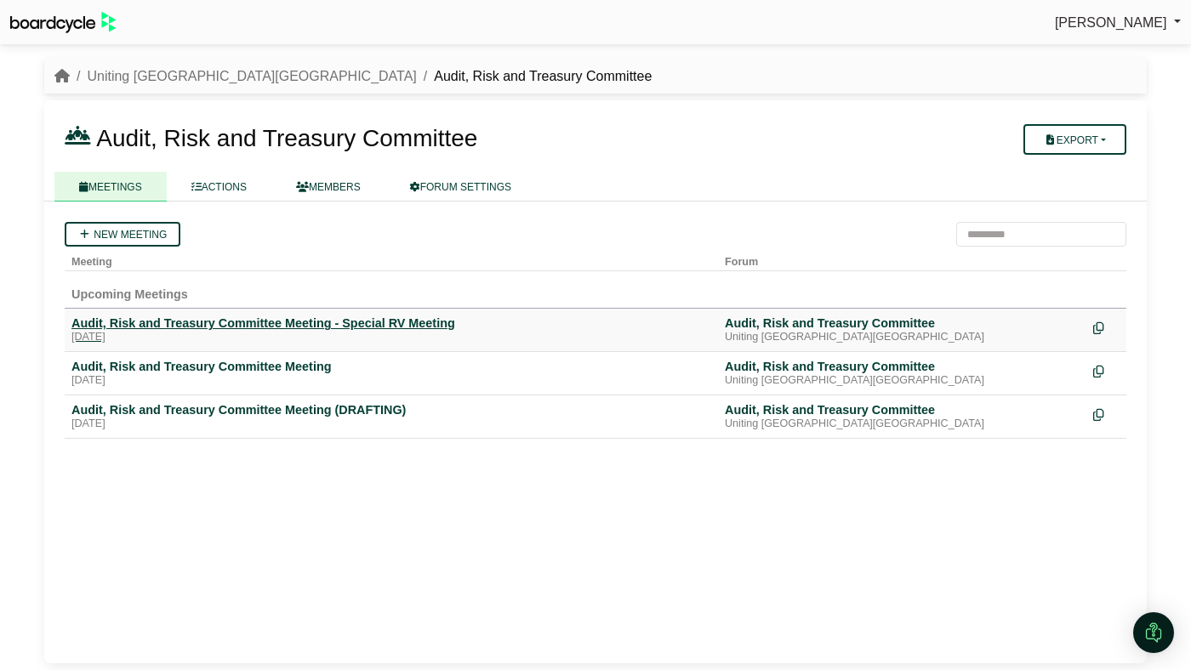
click at [333, 329] on div "Audit, Risk and Treasury Committee Meeting - Special RV Meeting" at bounding box center [391, 323] width 640 height 15
click at [205, 404] on div "Audit, Risk and Treasury Committee Meeting (DRAFTING)" at bounding box center [391, 409] width 640 height 15
click at [187, 366] on div "Audit, Risk and Treasury Committee Meeting" at bounding box center [391, 366] width 640 height 15
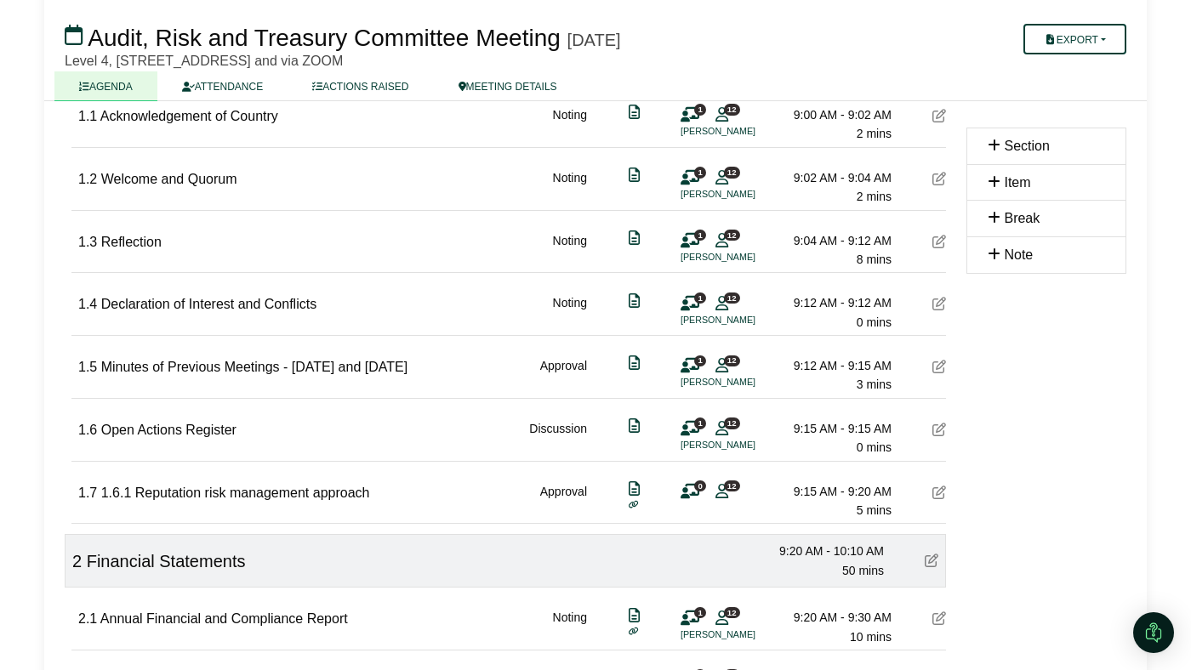
scroll to position [252, 0]
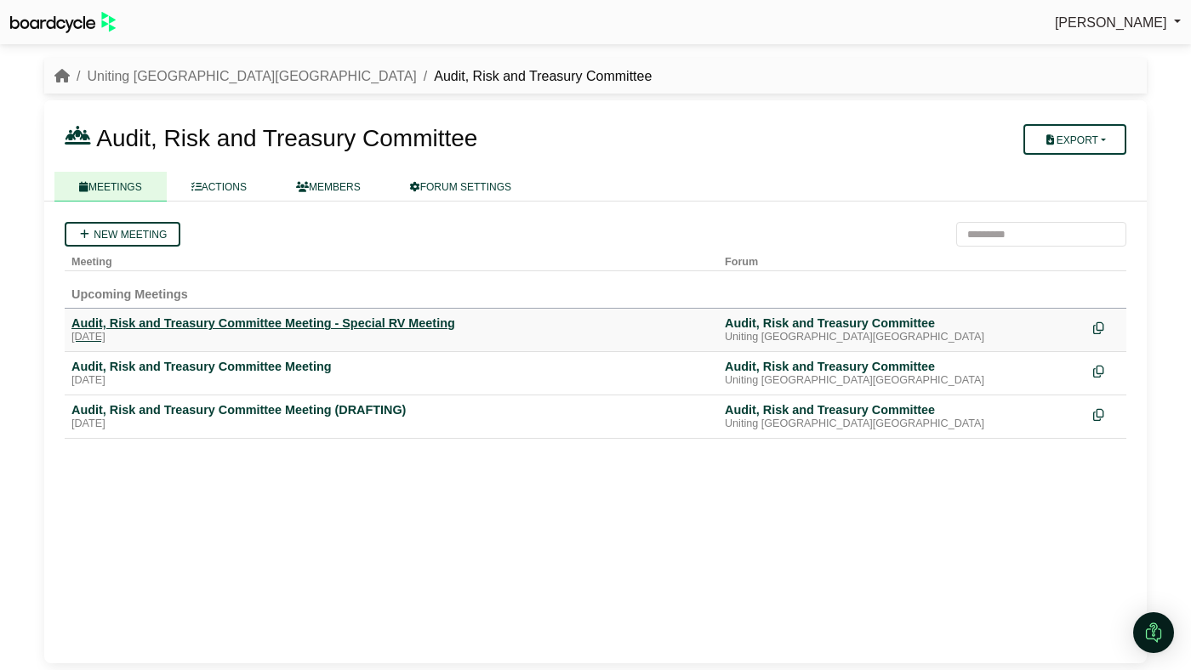
click at [189, 327] on div "Audit, Risk and Treasury Committee Meeting - Special RV Meeting" at bounding box center [391, 323] width 640 height 15
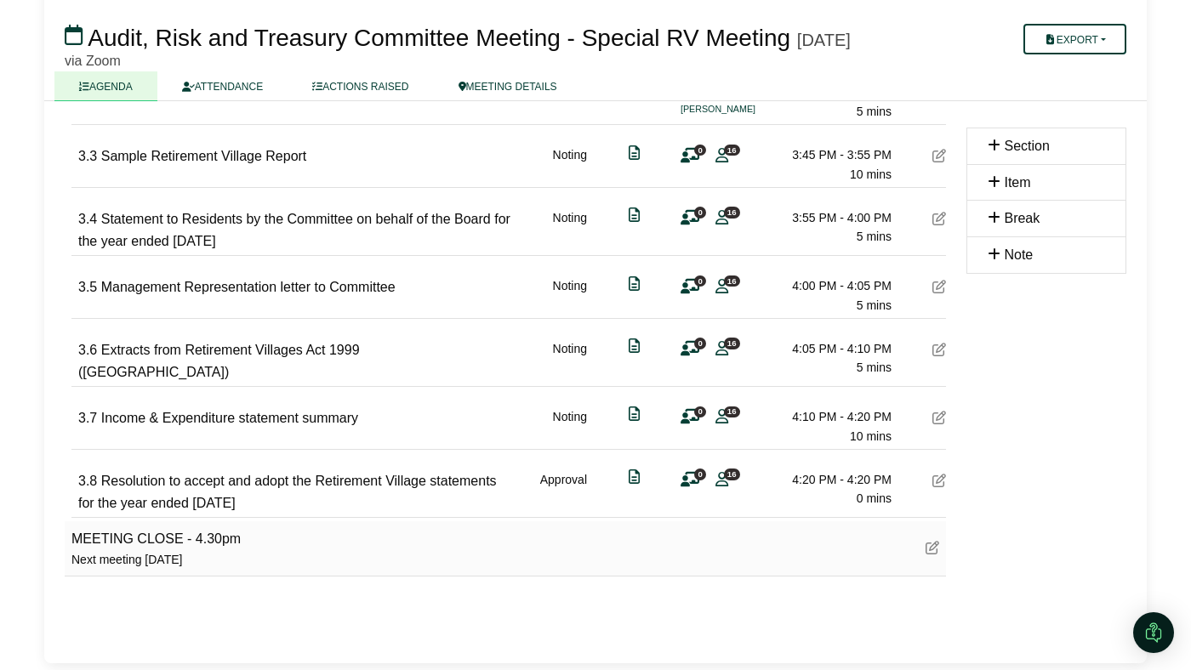
scroll to position [692, 0]
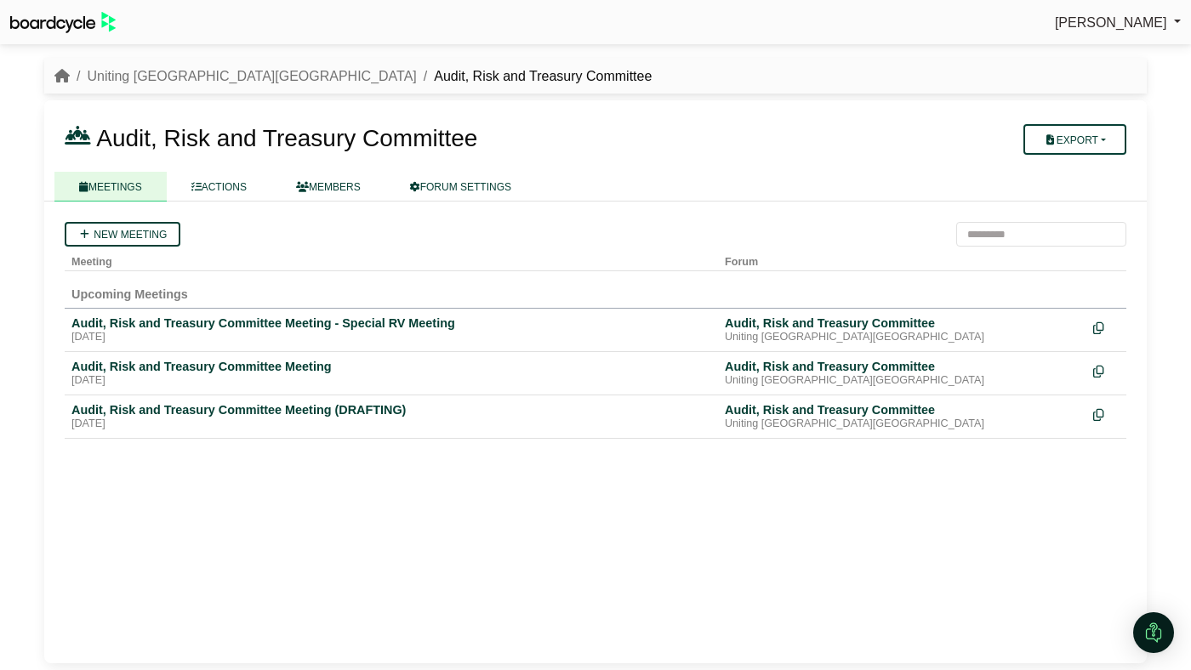
click at [178, 85] on li "Uniting [GEOGRAPHIC_DATA][GEOGRAPHIC_DATA]" at bounding box center [243, 76] width 347 height 22
click at [167, 79] on link "Uniting [GEOGRAPHIC_DATA][GEOGRAPHIC_DATA]" at bounding box center [251, 76] width 329 height 14
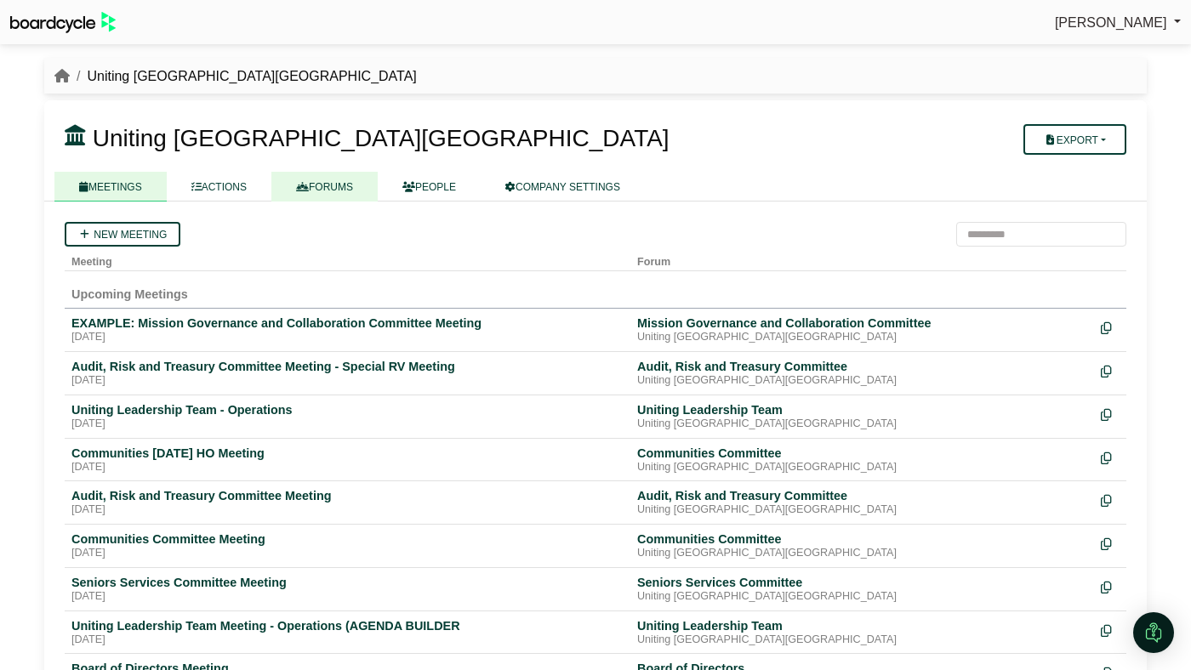
click at [325, 185] on link "FORUMS" at bounding box center [324, 187] width 106 height 30
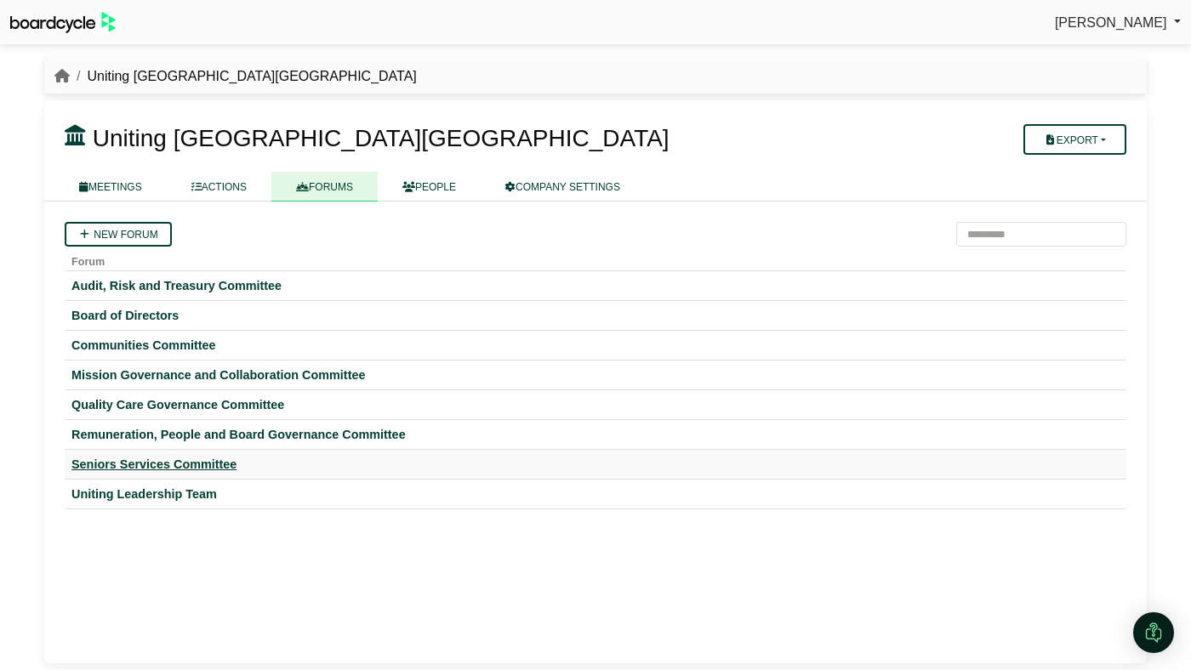
click at [139, 462] on div "Seniors Services Committee" at bounding box center [595, 464] width 1048 height 15
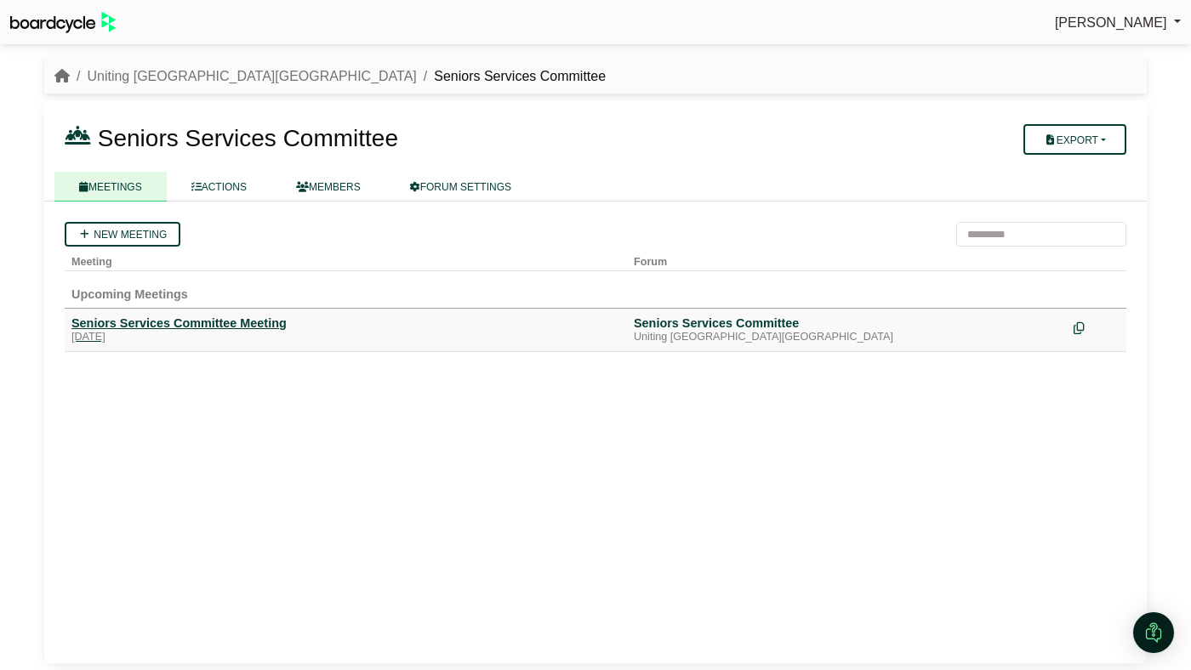
click at [196, 334] on div "[DATE]" at bounding box center [345, 338] width 549 height 14
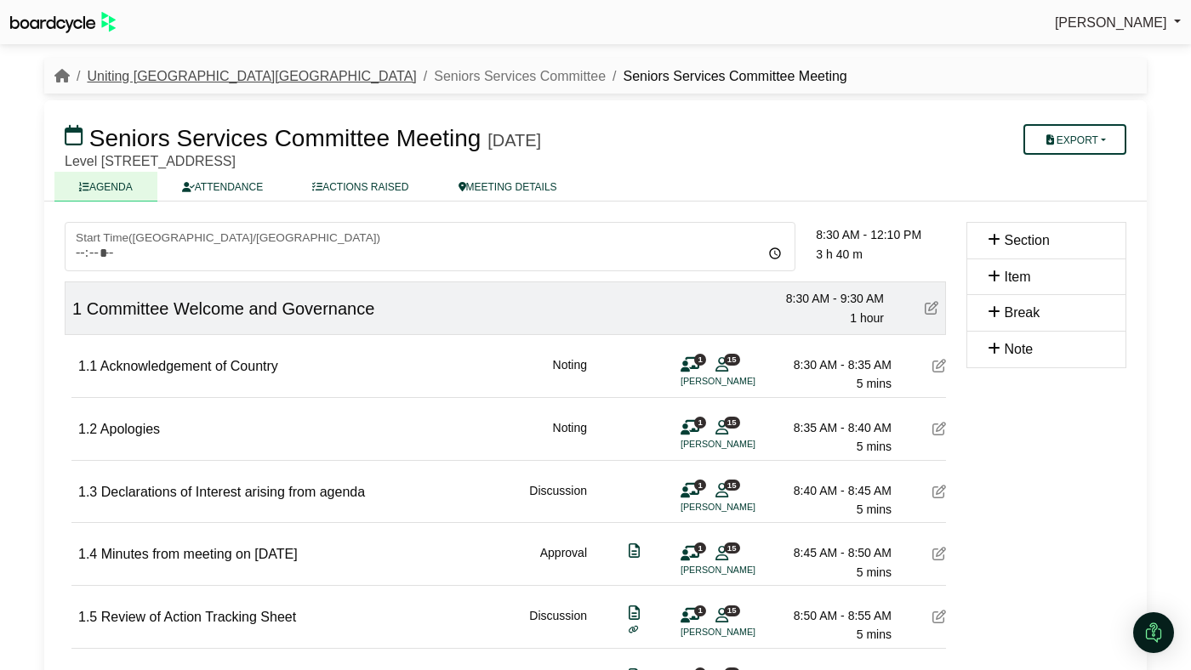
click at [161, 79] on link "Uniting [GEOGRAPHIC_DATA][GEOGRAPHIC_DATA]" at bounding box center [251, 76] width 329 height 14
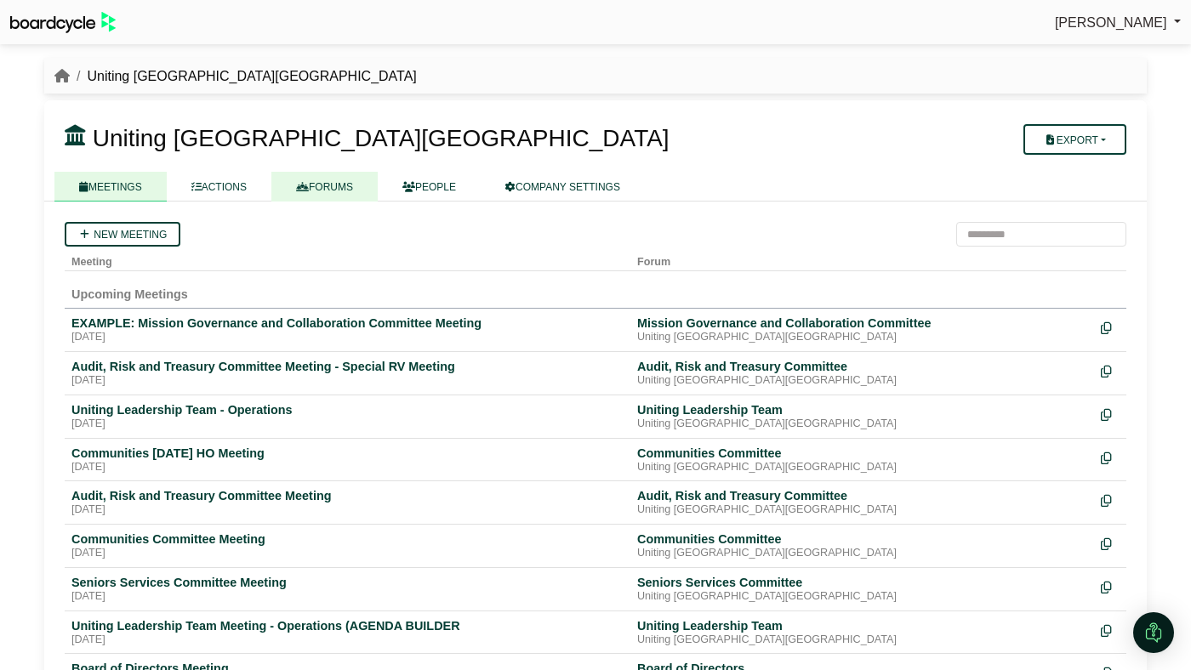
click at [344, 192] on link "FORUMS" at bounding box center [324, 187] width 106 height 30
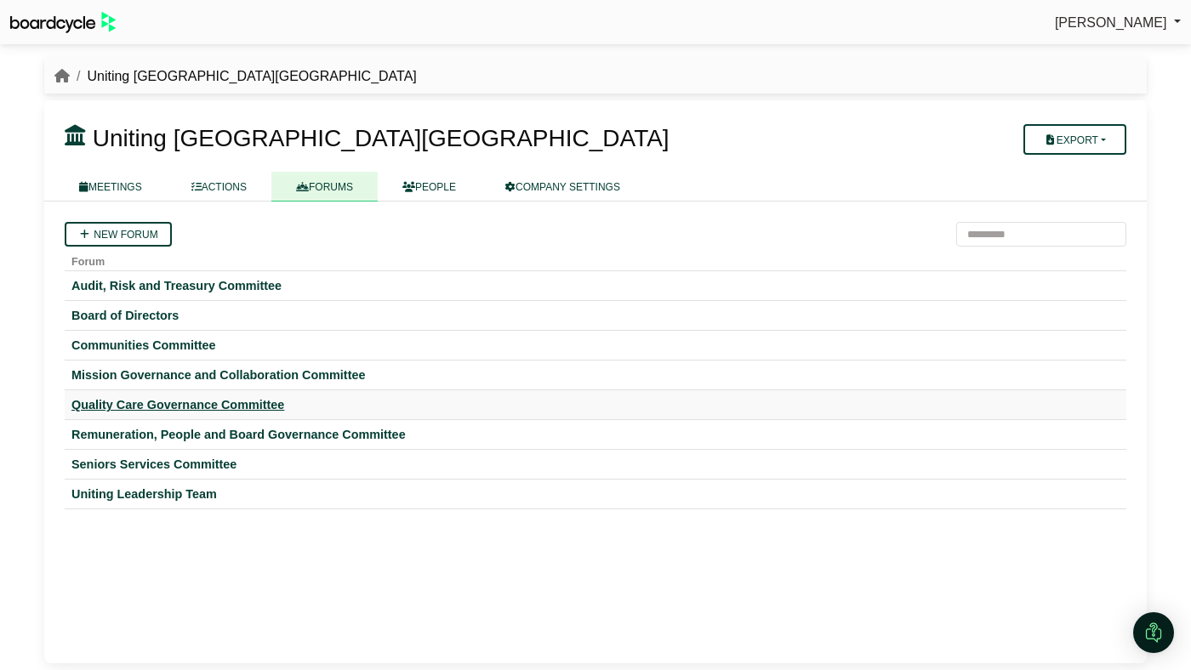
click at [219, 404] on div "Quality Care Governance Committee" at bounding box center [595, 404] width 1048 height 15
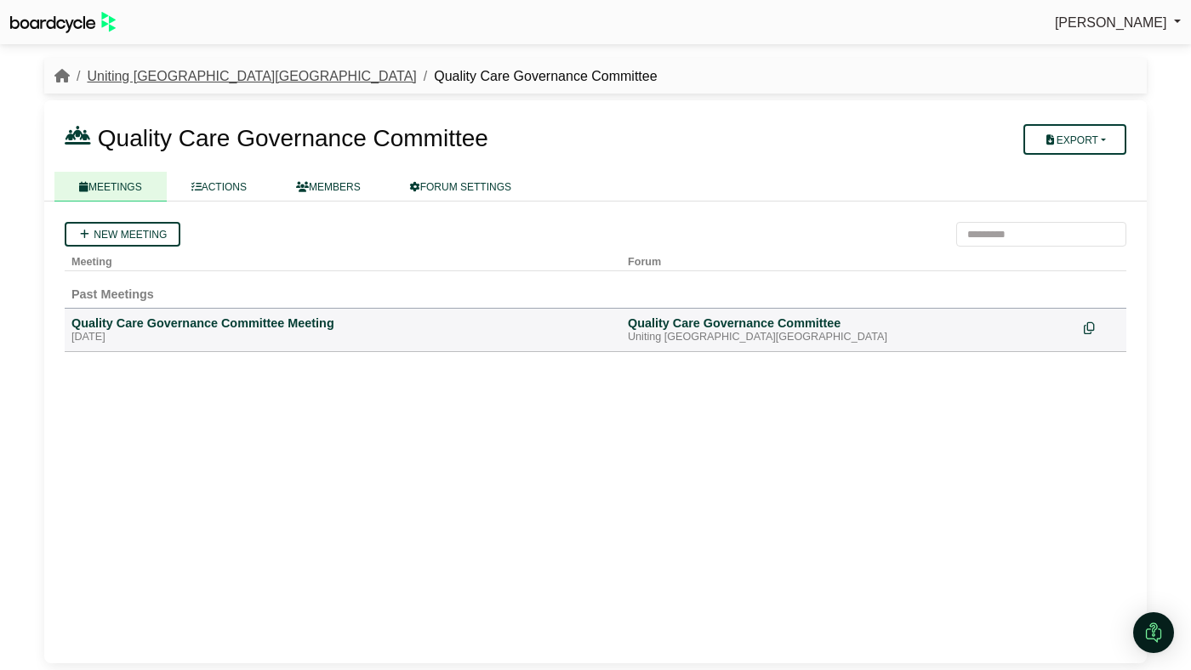
click at [173, 77] on link "Uniting [GEOGRAPHIC_DATA][GEOGRAPHIC_DATA]" at bounding box center [251, 76] width 329 height 14
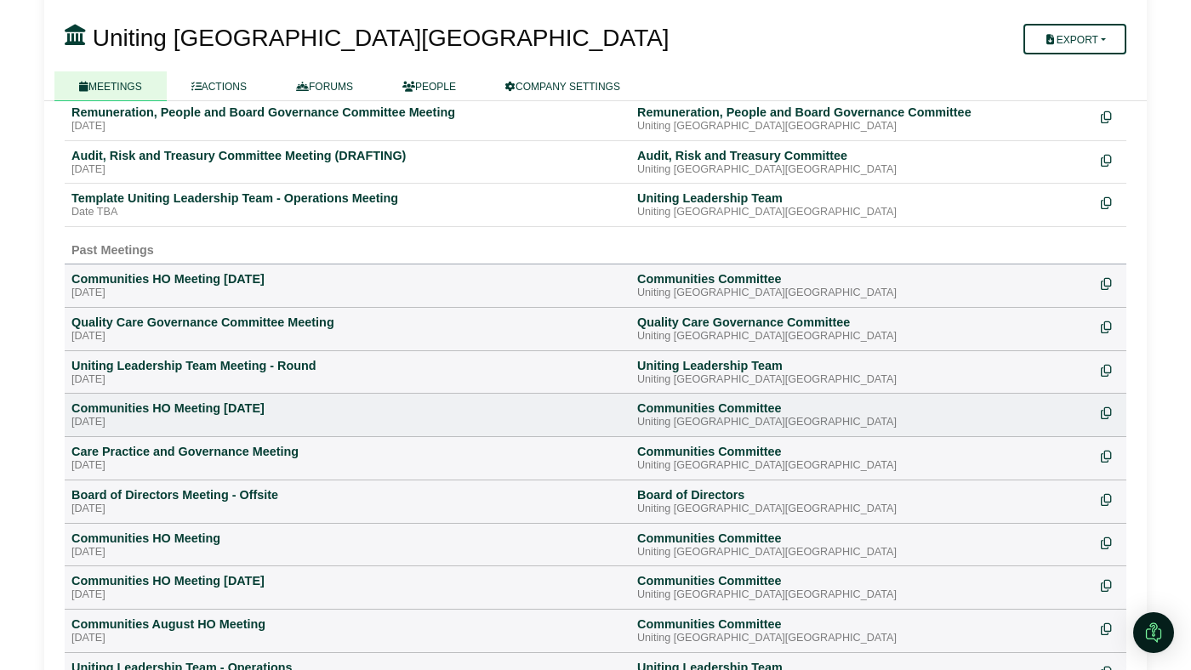
scroll to position [605, 0]
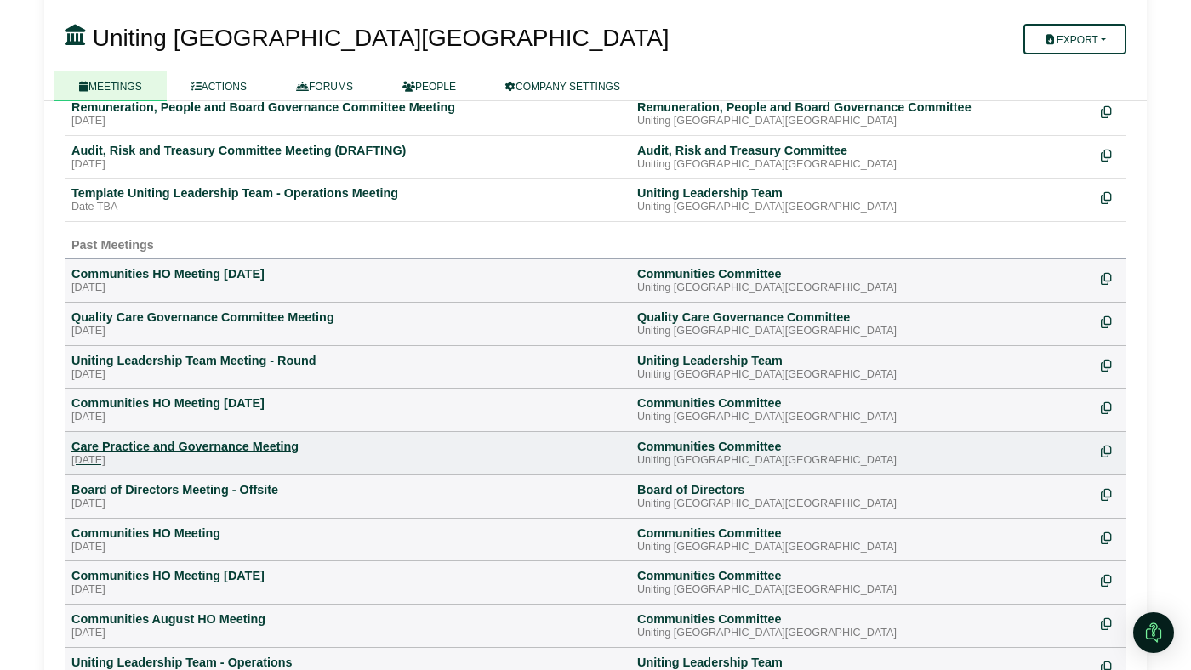
click at [171, 447] on div "Care Practice and Governance Meeting" at bounding box center [347, 446] width 552 height 15
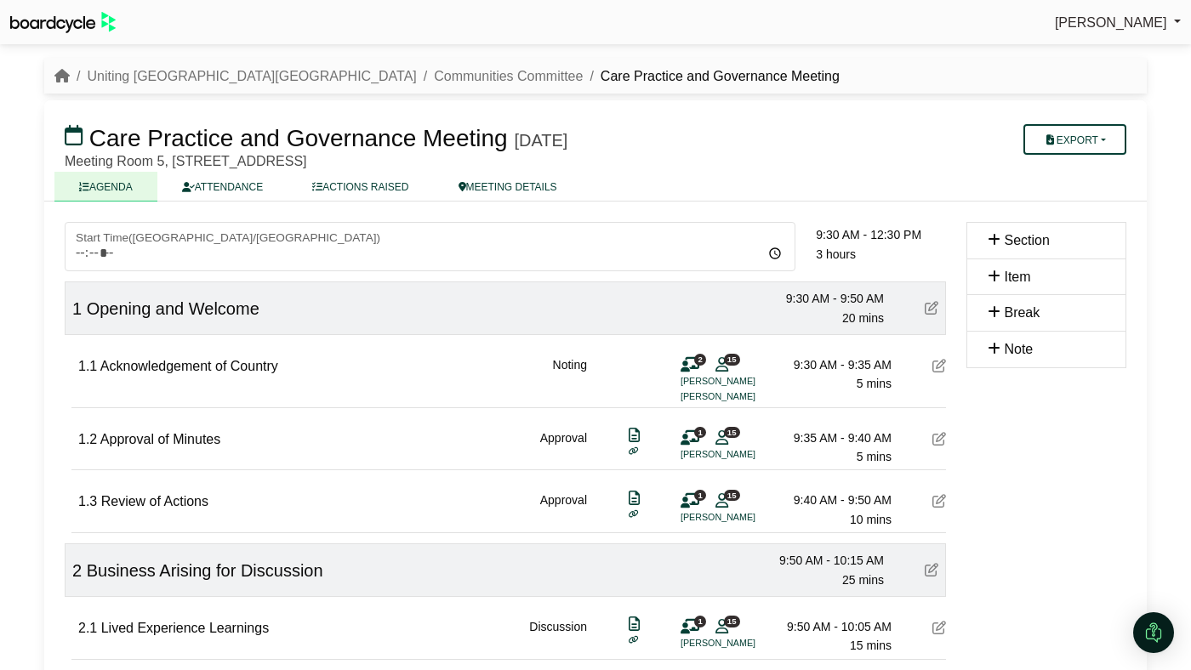
scroll to position [5, 0]
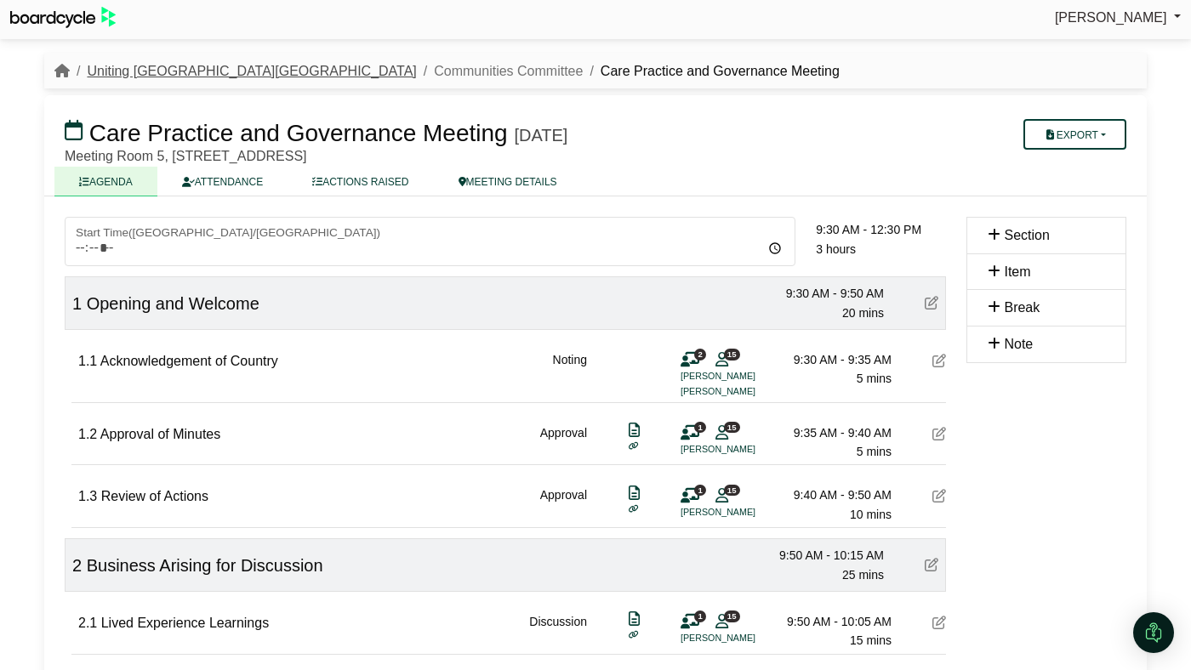
click at [153, 77] on link "Uniting [GEOGRAPHIC_DATA][GEOGRAPHIC_DATA]" at bounding box center [251, 71] width 329 height 14
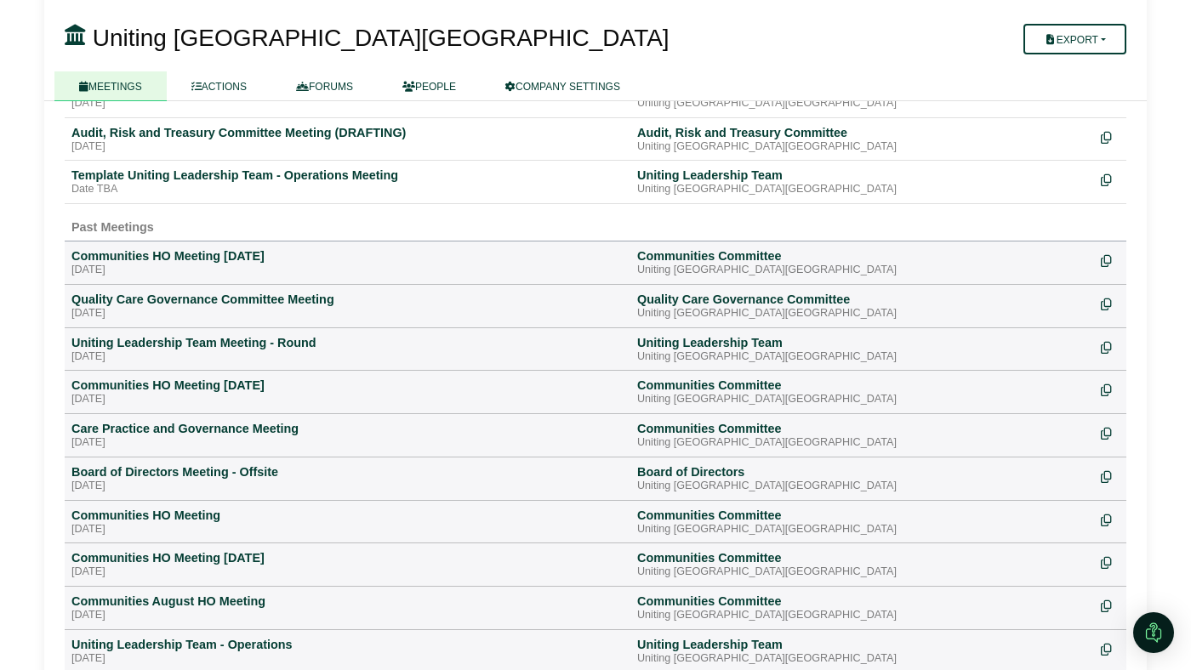
scroll to position [641, 0]
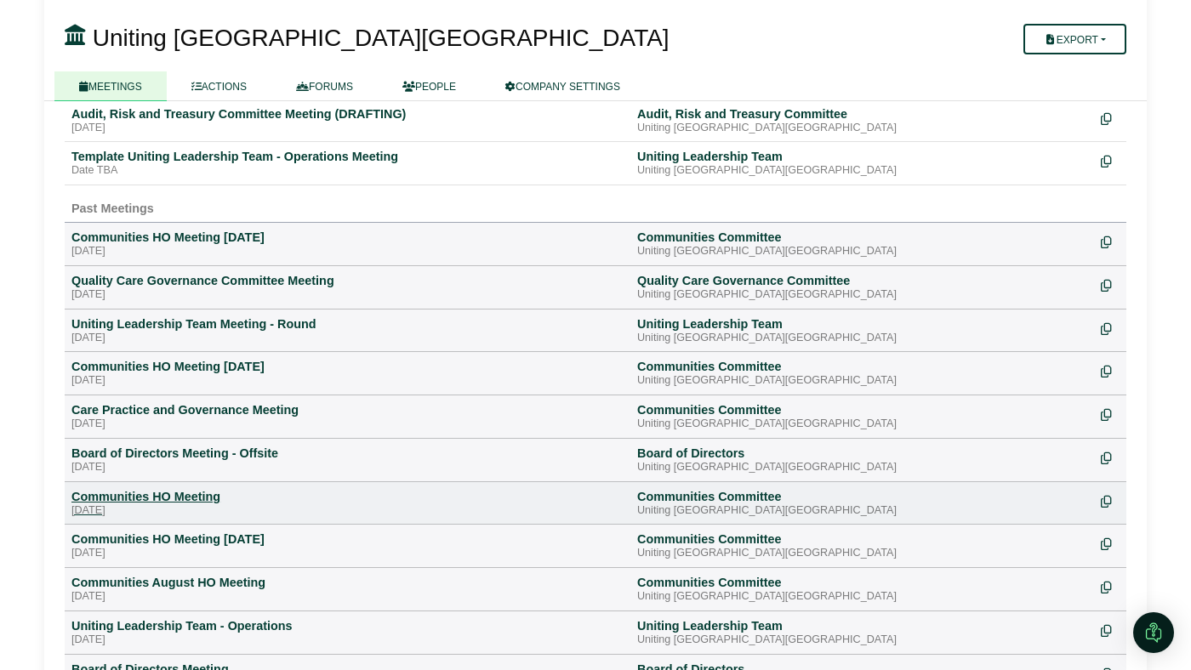
click at [142, 508] on div "[DATE]" at bounding box center [347, 511] width 552 height 14
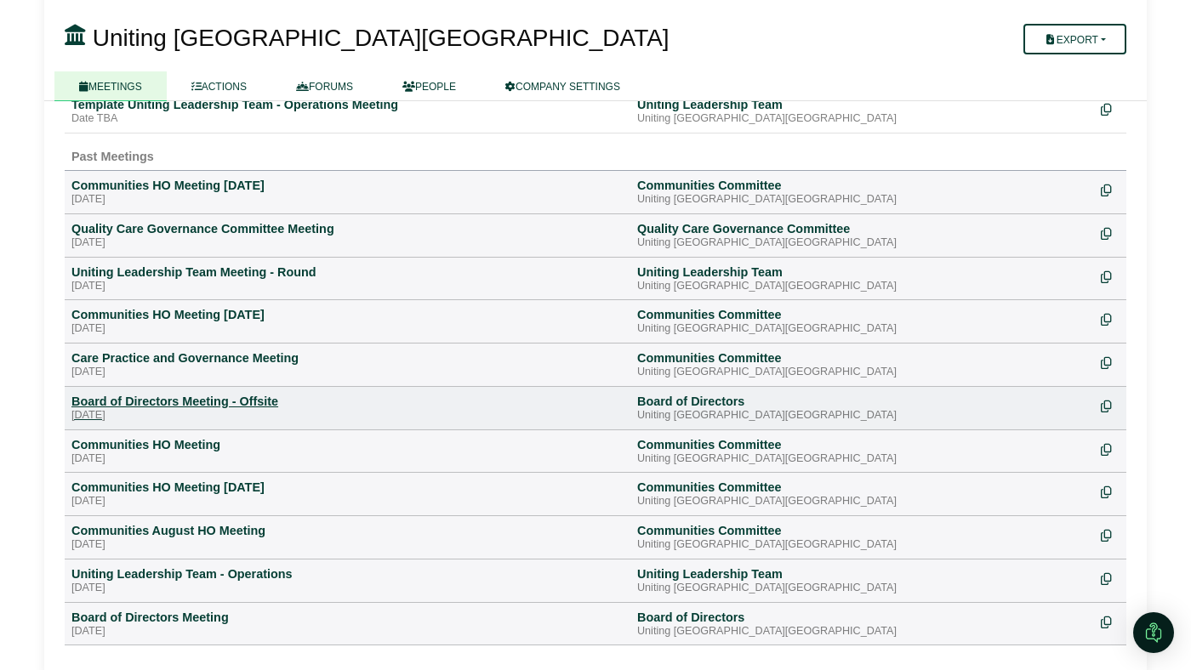
scroll to position [710, 0]
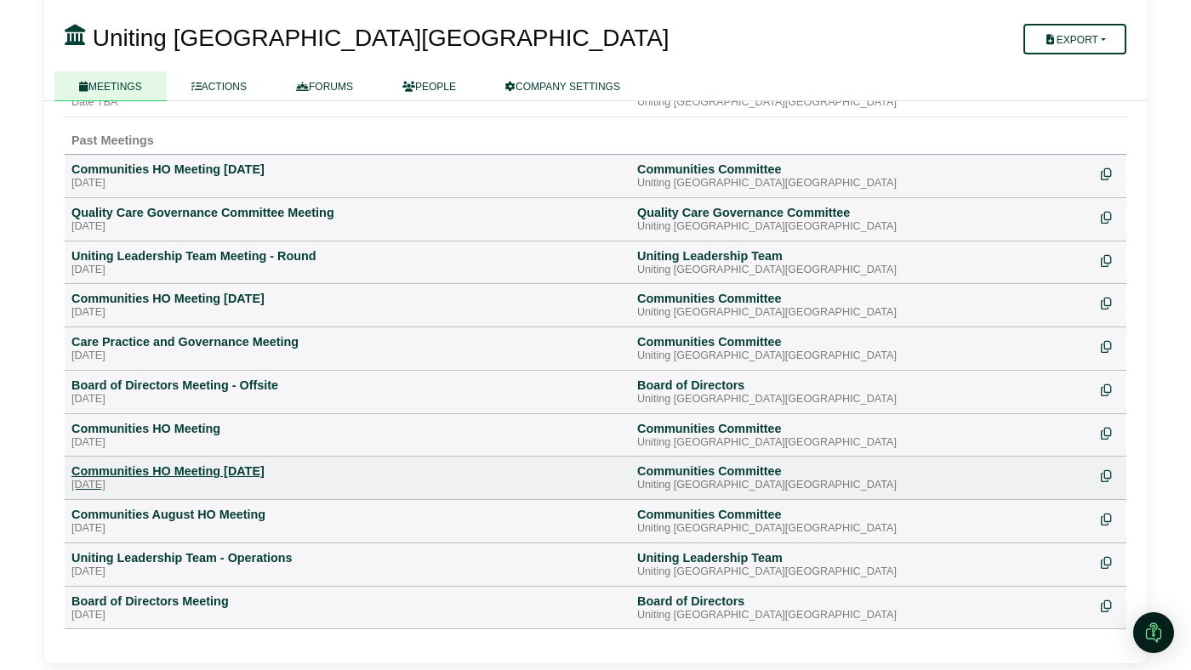
click at [167, 479] on div "[DATE]" at bounding box center [347, 486] width 552 height 14
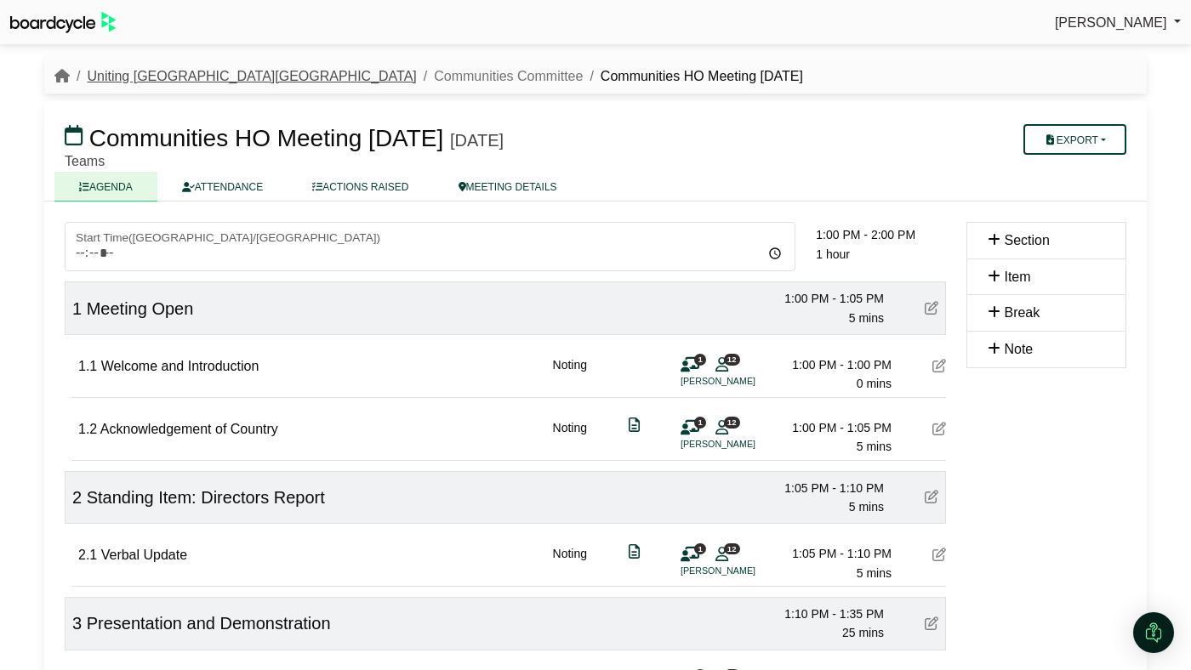
click at [131, 81] on link "Uniting [GEOGRAPHIC_DATA][GEOGRAPHIC_DATA]" at bounding box center [251, 76] width 329 height 14
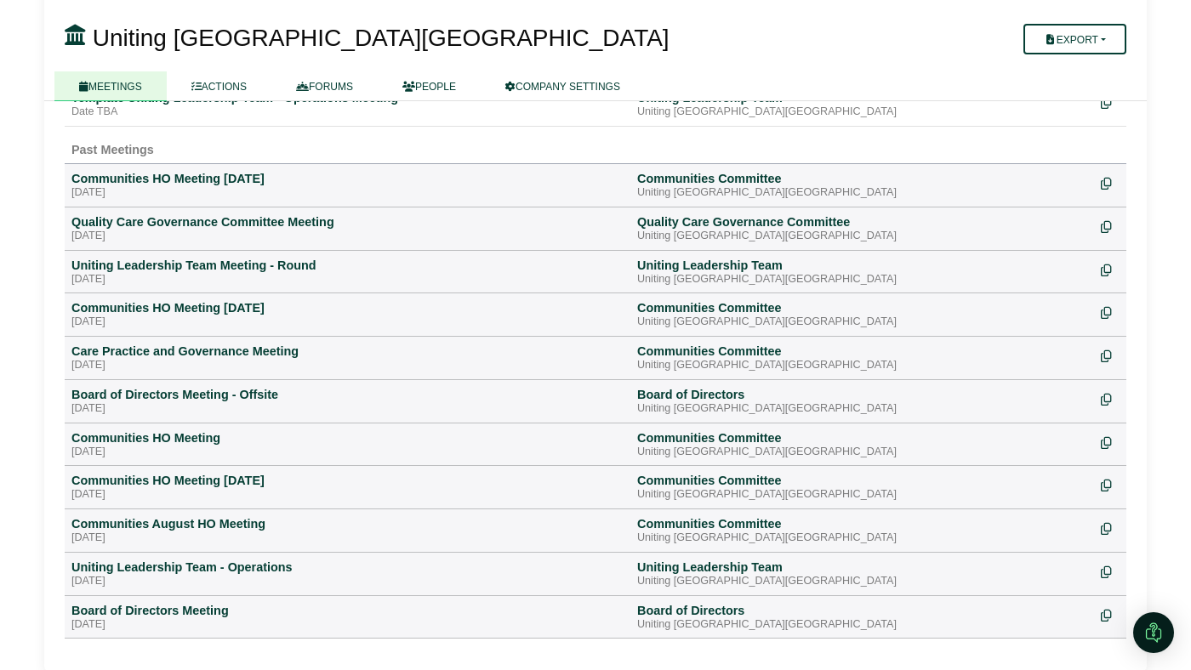
scroll to position [710, 0]
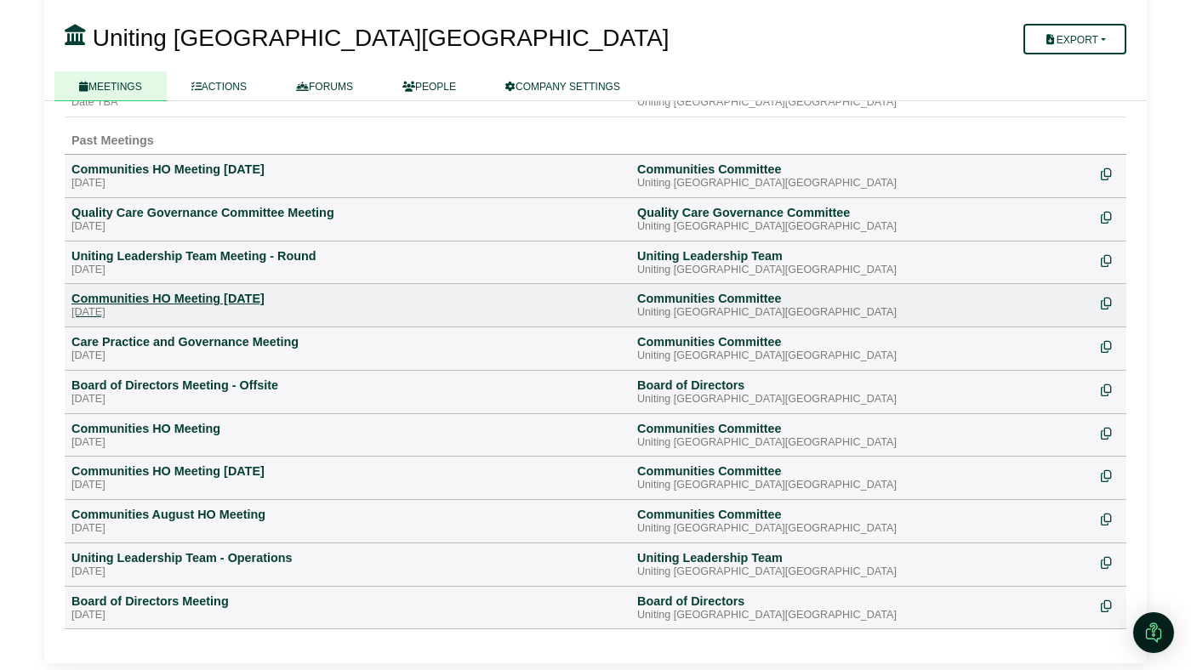
click at [235, 291] on div "Communities HO Meeting 8 September" at bounding box center [347, 298] width 552 height 15
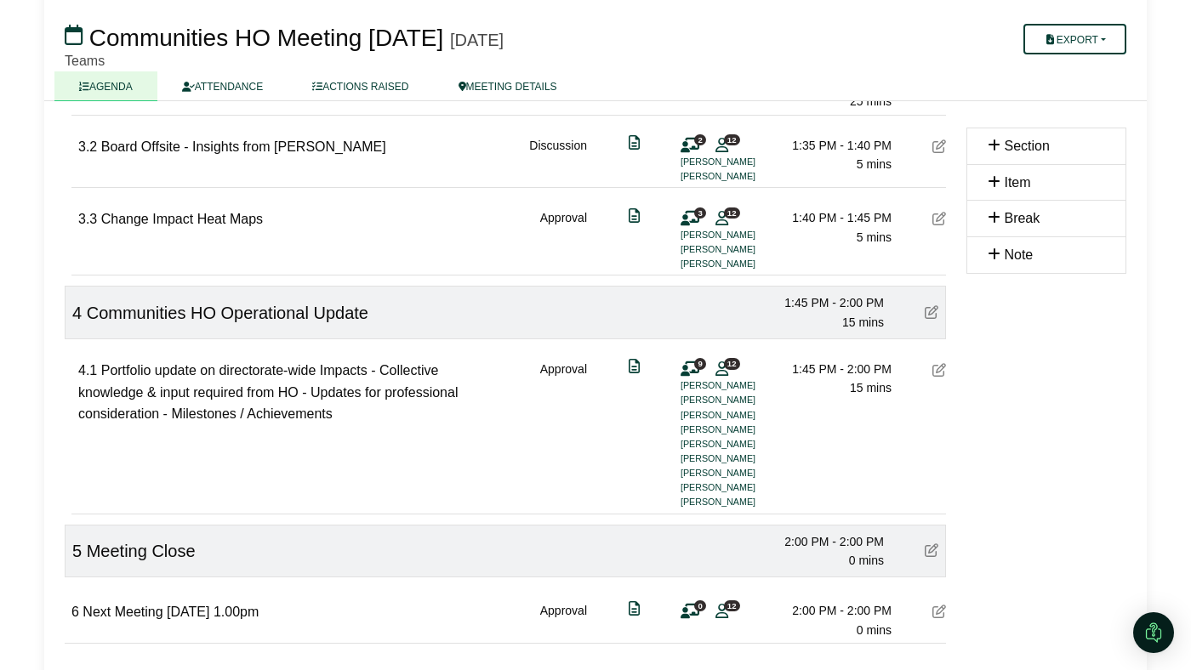
scroll to position [647, 0]
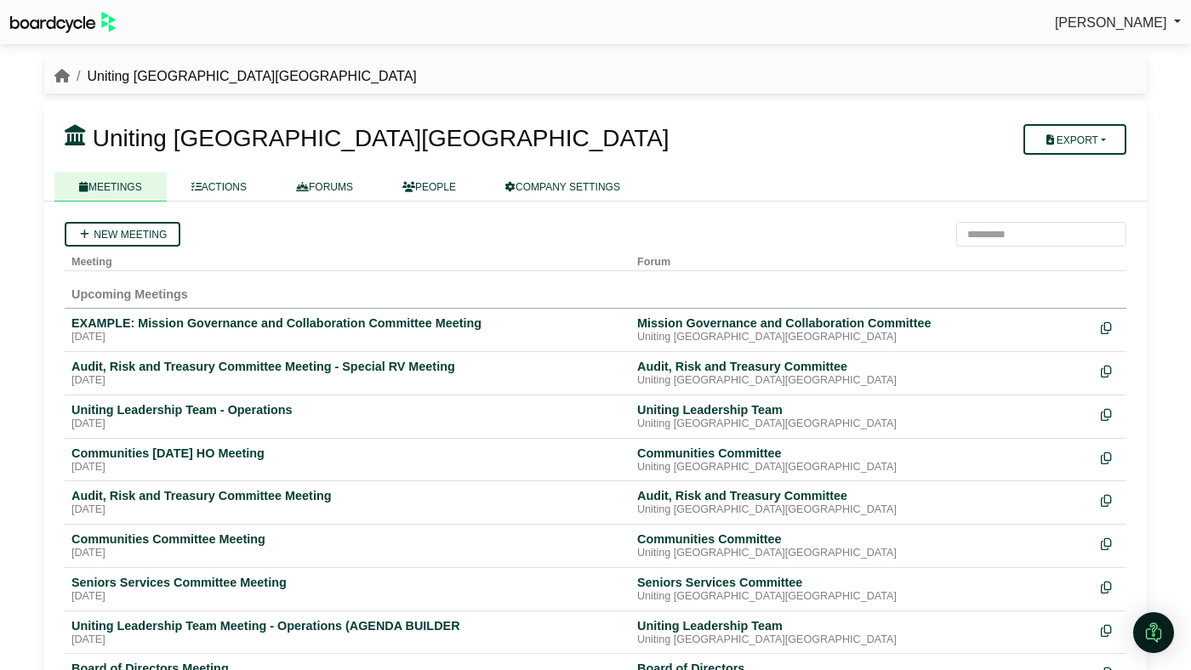
scroll to position [709, 0]
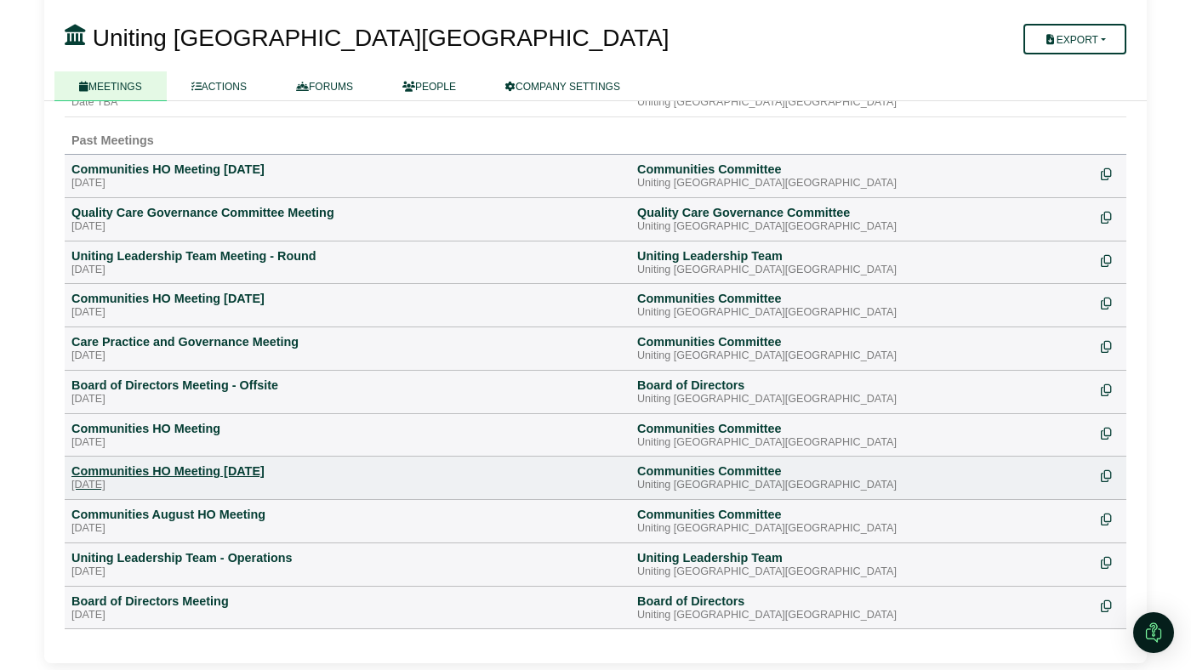
click at [118, 476] on div "Communities HO Meeting [DATE]" at bounding box center [347, 471] width 552 height 15
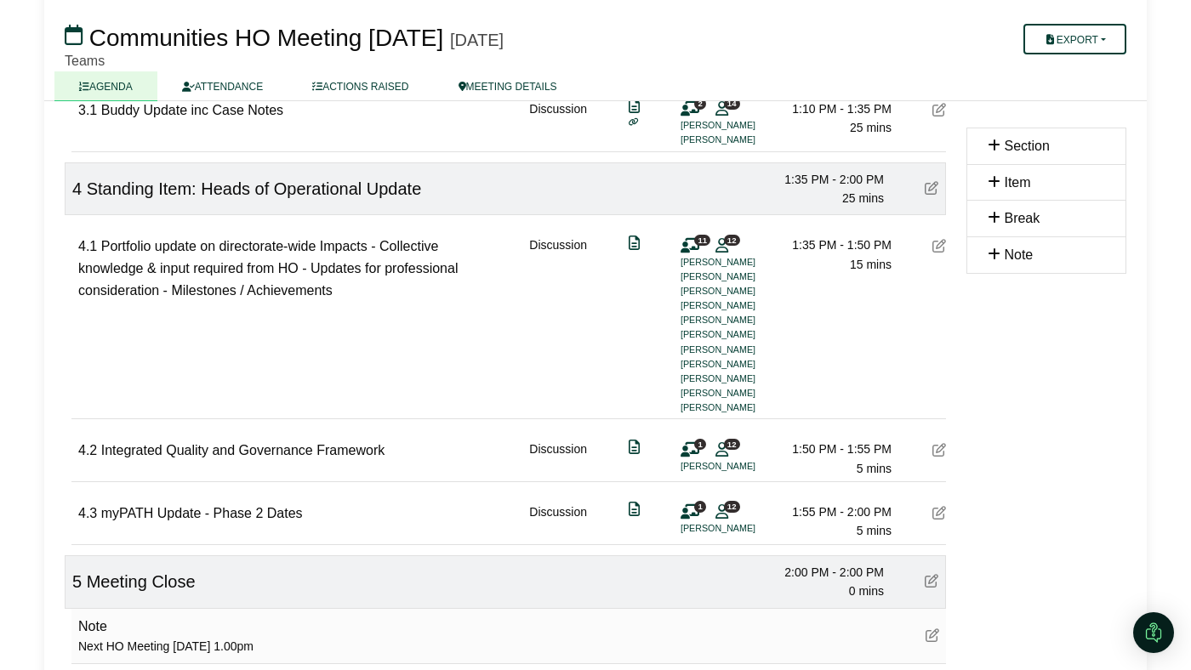
scroll to position [663, 0]
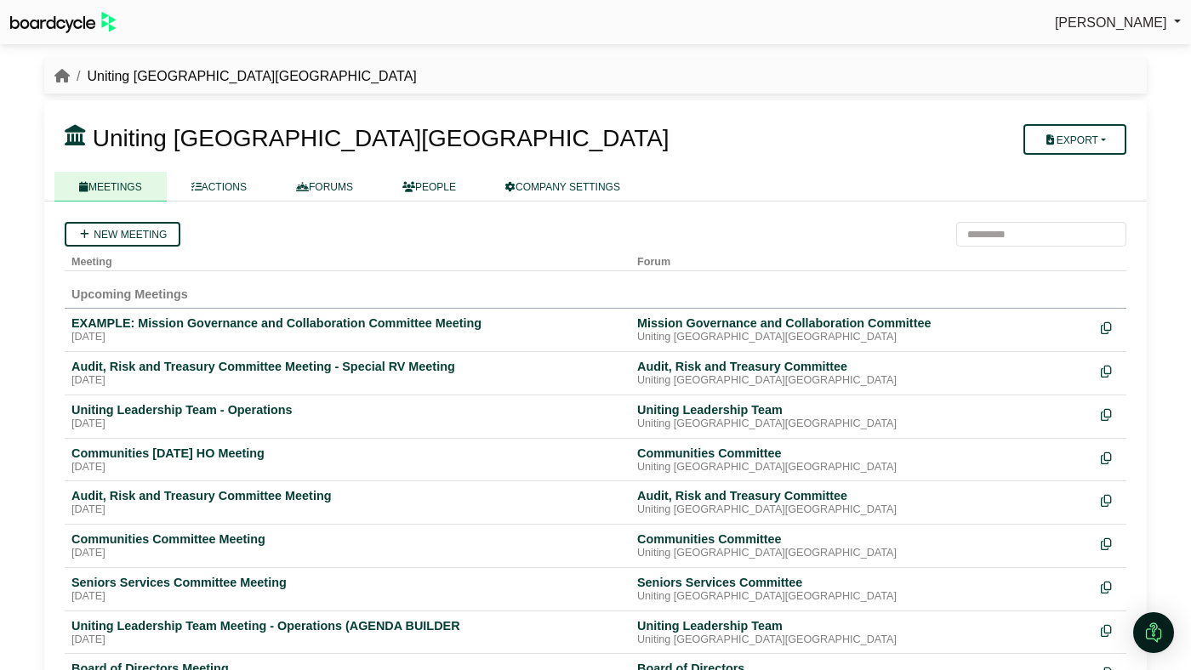
scroll to position [709, 0]
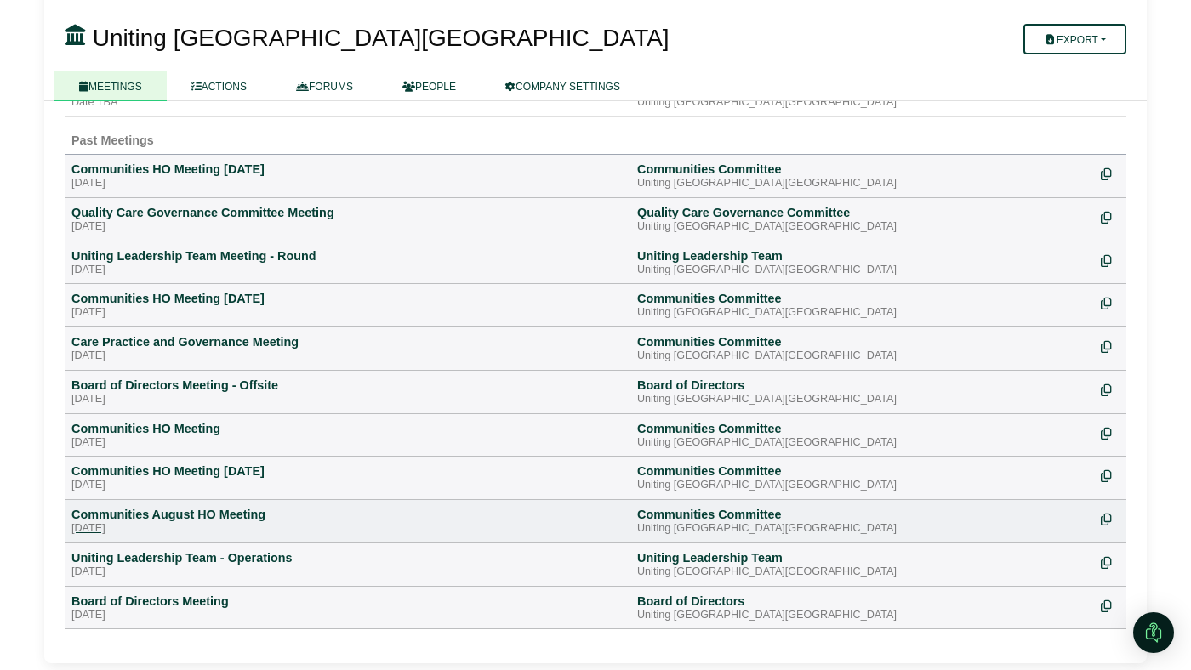
click at [168, 527] on div "[DATE]" at bounding box center [347, 529] width 552 height 14
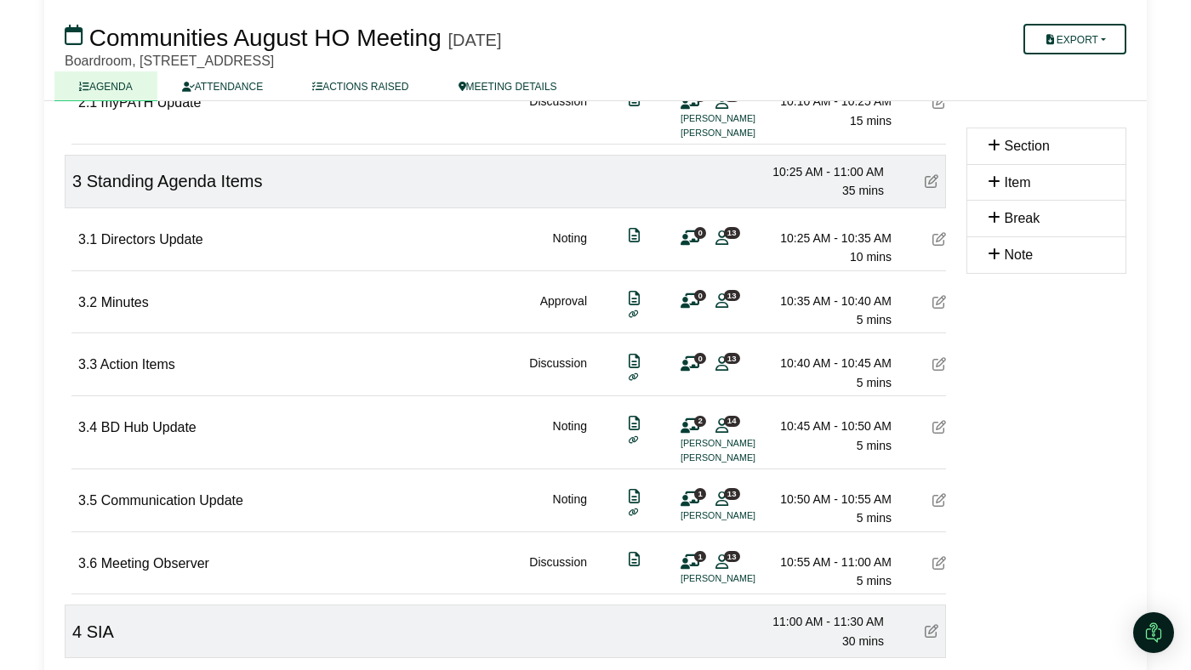
scroll to position [587, 0]
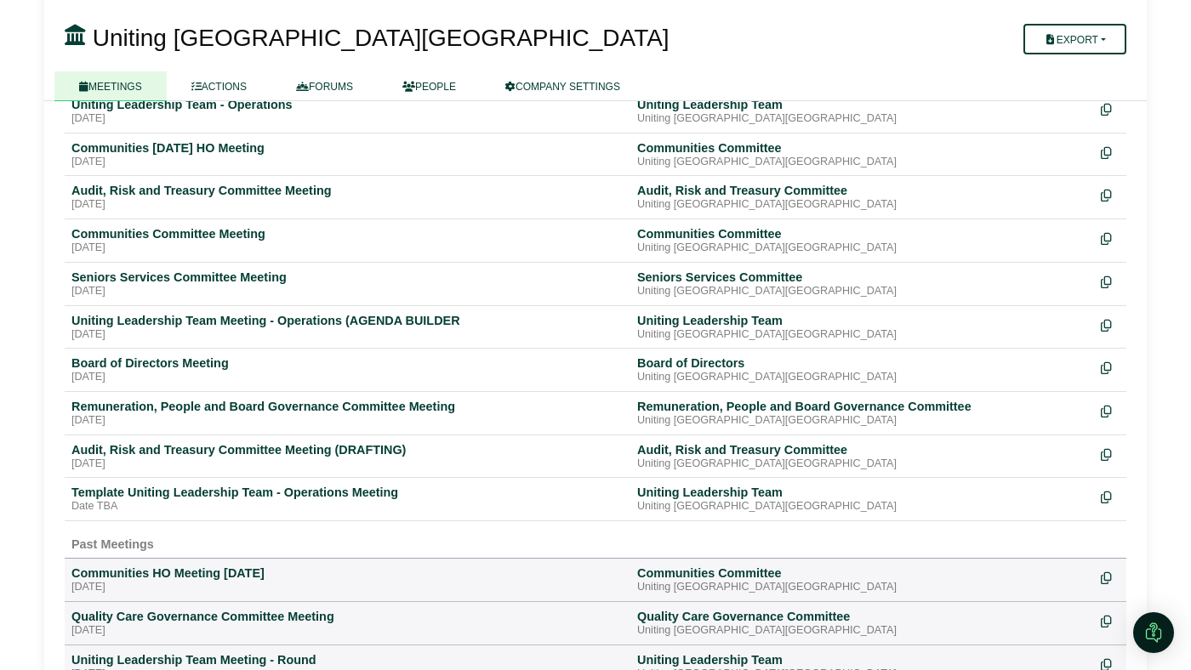
scroll to position [309, 0]
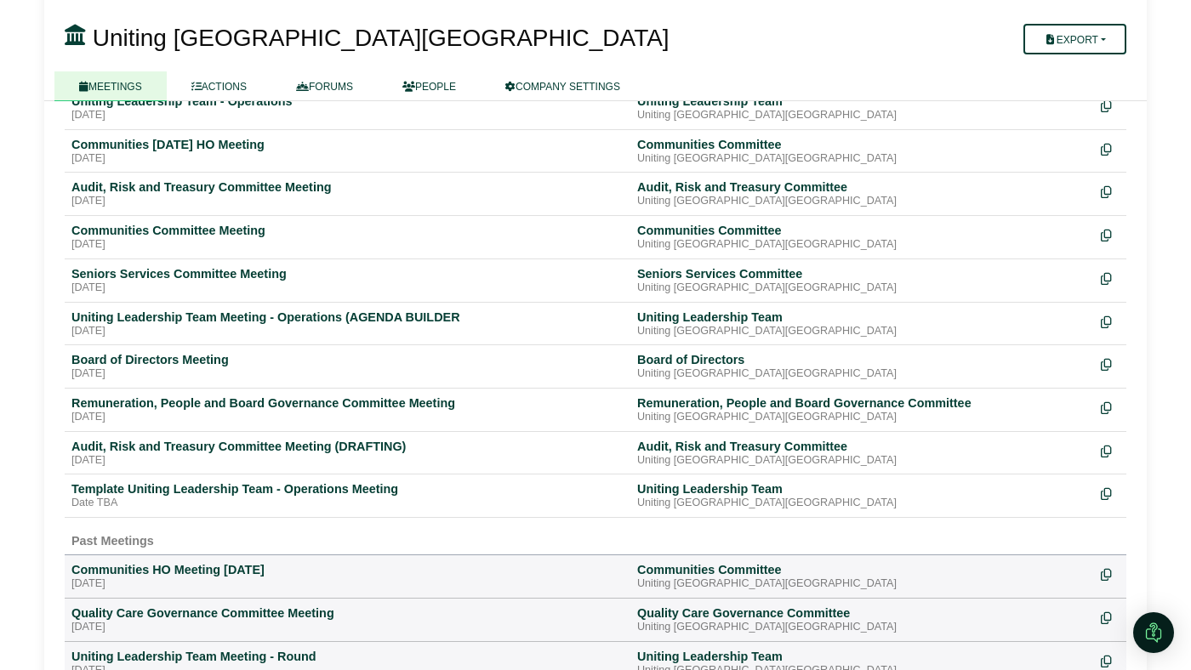
click at [203, 406] on div "Remuneration, People and Board Governance Committee Meeting" at bounding box center [347, 403] width 552 height 15
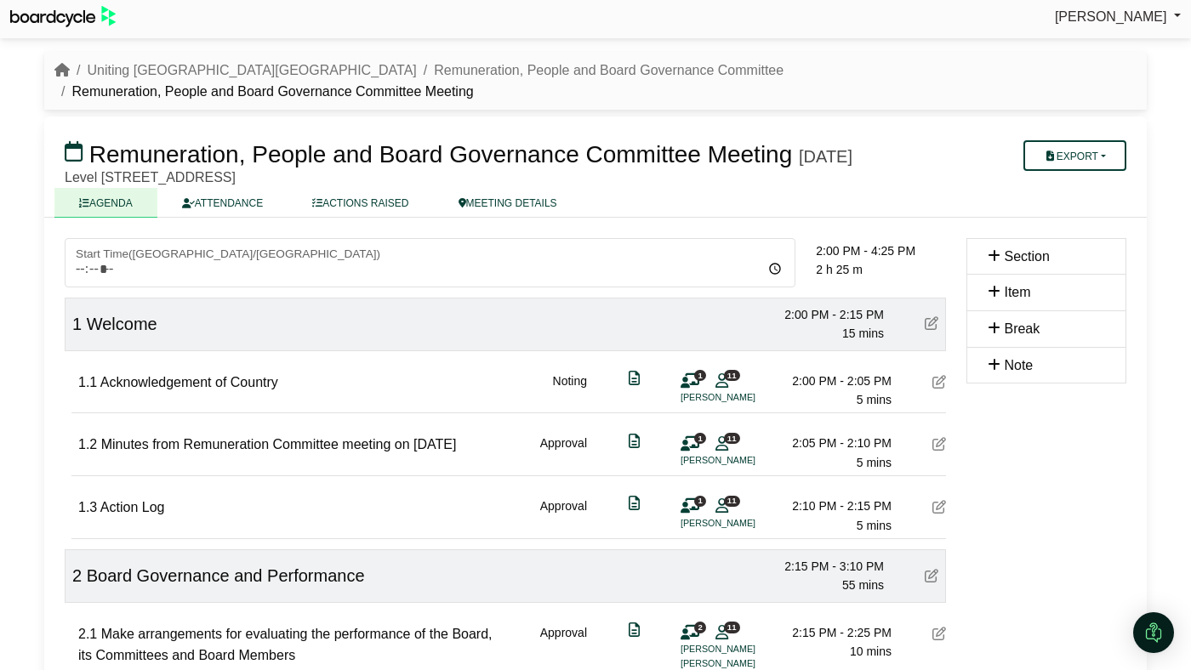
scroll to position [7, 0]
click at [134, 83] on nav "Uniting [GEOGRAPHIC_DATA][GEOGRAPHIC_DATA] Remuneration, People and Board Gover…" at bounding box center [595, 80] width 1102 height 58
click at [143, 54] on nav "Uniting [GEOGRAPHIC_DATA][GEOGRAPHIC_DATA] Remuneration, People and Board Gover…" at bounding box center [595, 80] width 1102 height 58
click at [140, 64] on link "Uniting [GEOGRAPHIC_DATA][GEOGRAPHIC_DATA]" at bounding box center [251, 69] width 329 height 14
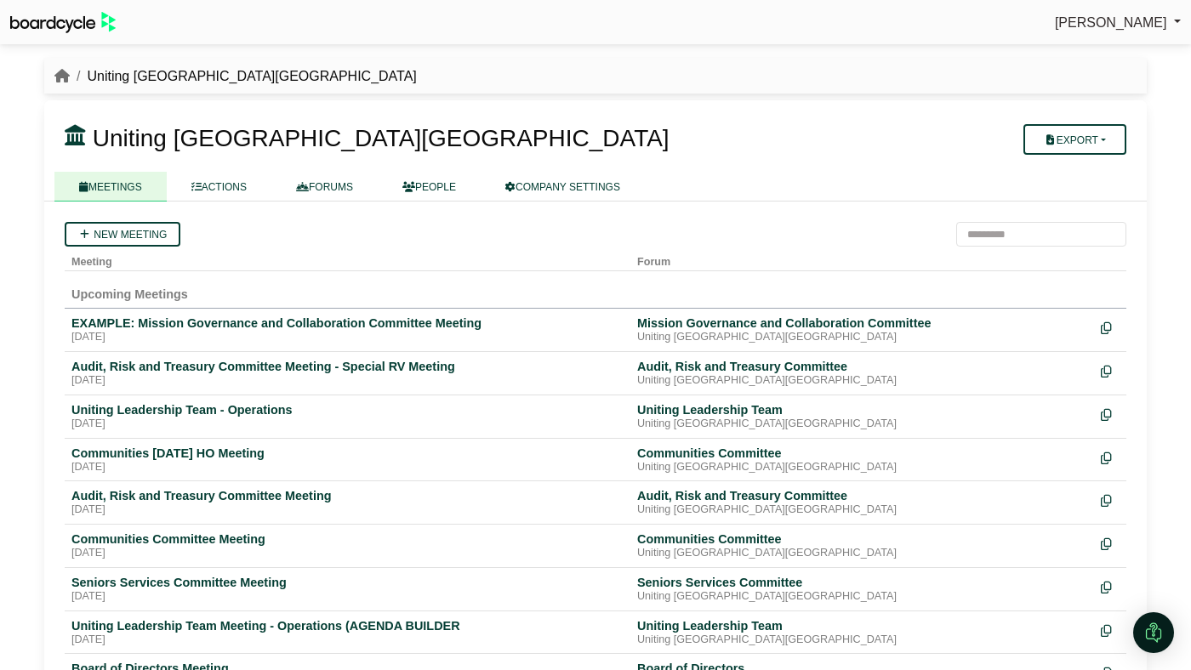
click at [276, 325] on div "EXAMPLE: Mission Governance and Collaboration Committee Meeting" at bounding box center [347, 323] width 552 height 15
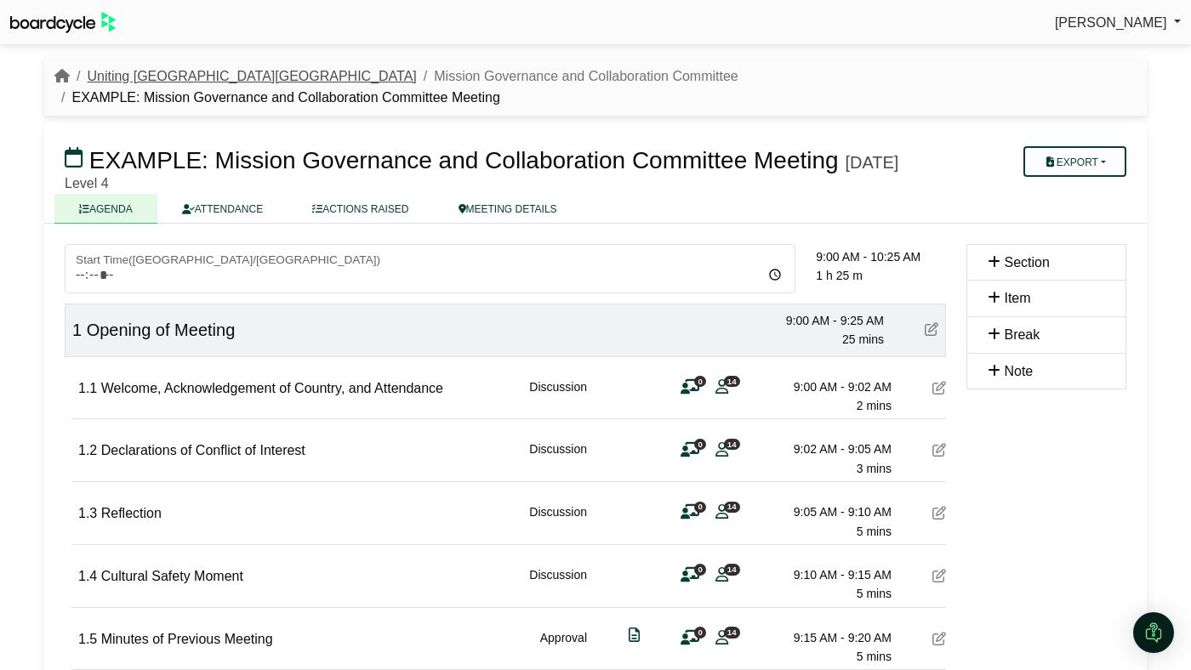
click at [131, 74] on link "Uniting [GEOGRAPHIC_DATA][GEOGRAPHIC_DATA]" at bounding box center [251, 76] width 329 height 14
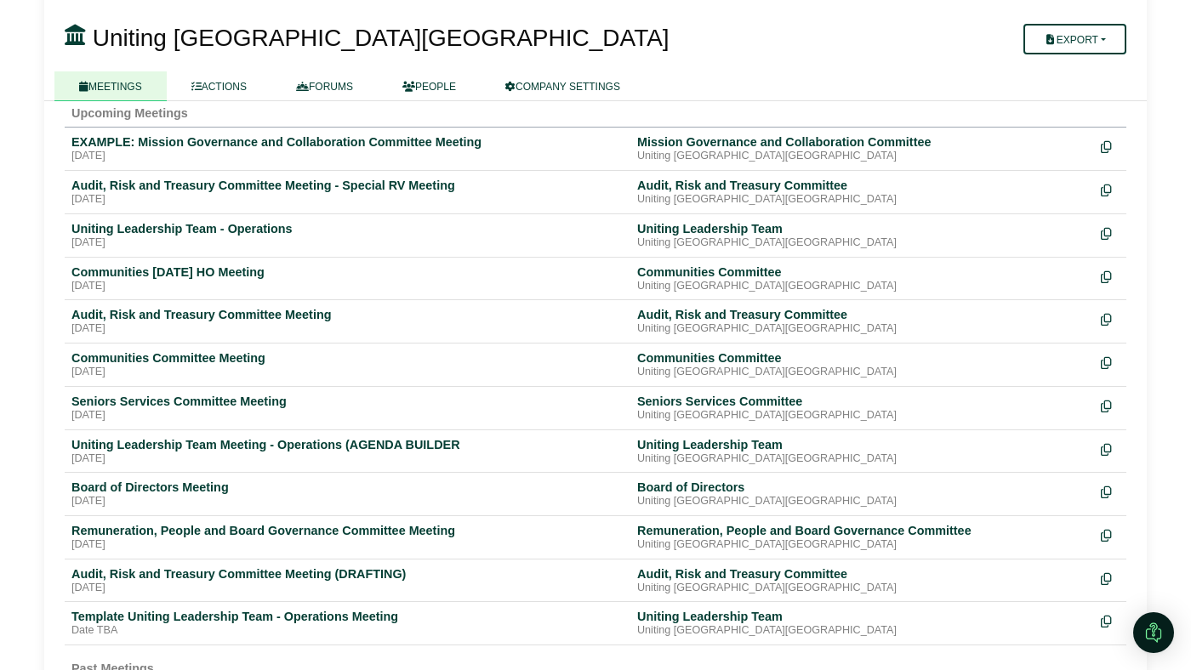
scroll to position [587, 0]
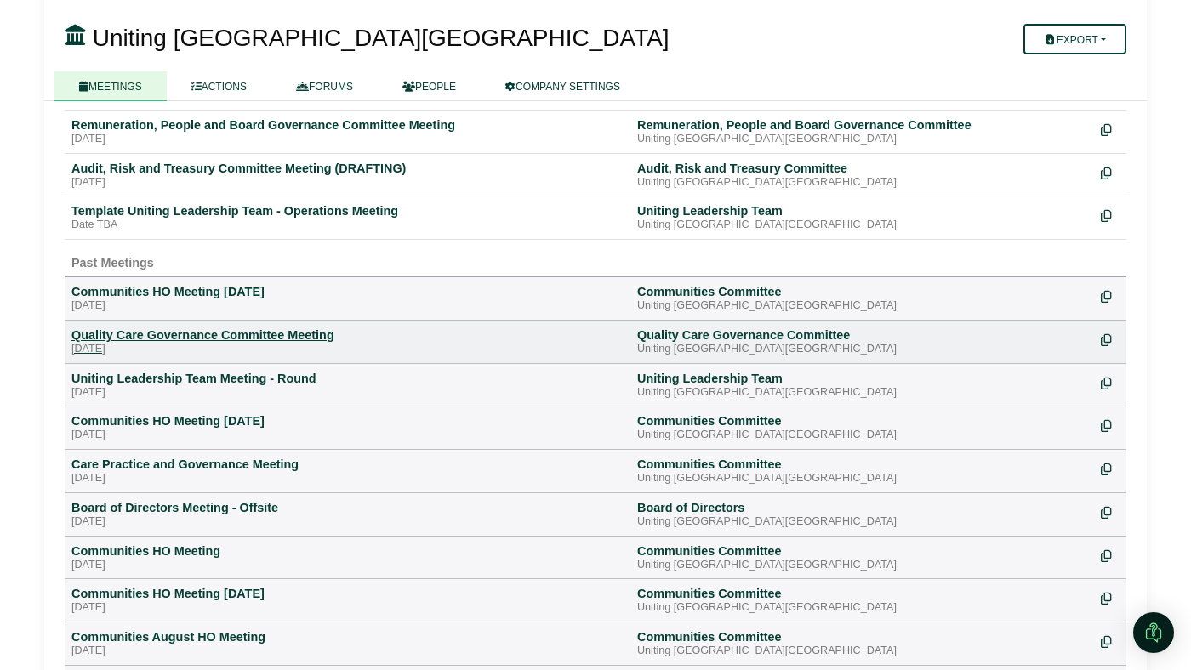
click at [276, 327] on div "Quality Care Governance Committee Meeting" at bounding box center [347, 334] width 552 height 15
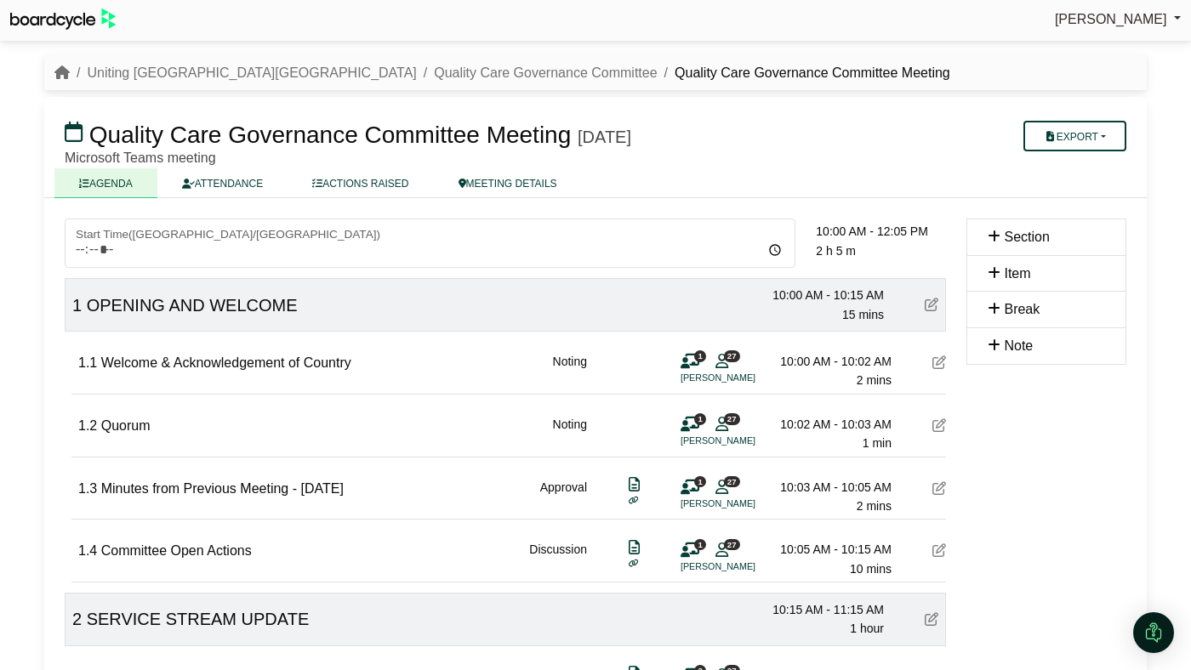
scroll to position [5, 0]
